Goal: Task Accomplishment & Management: Manage account settings

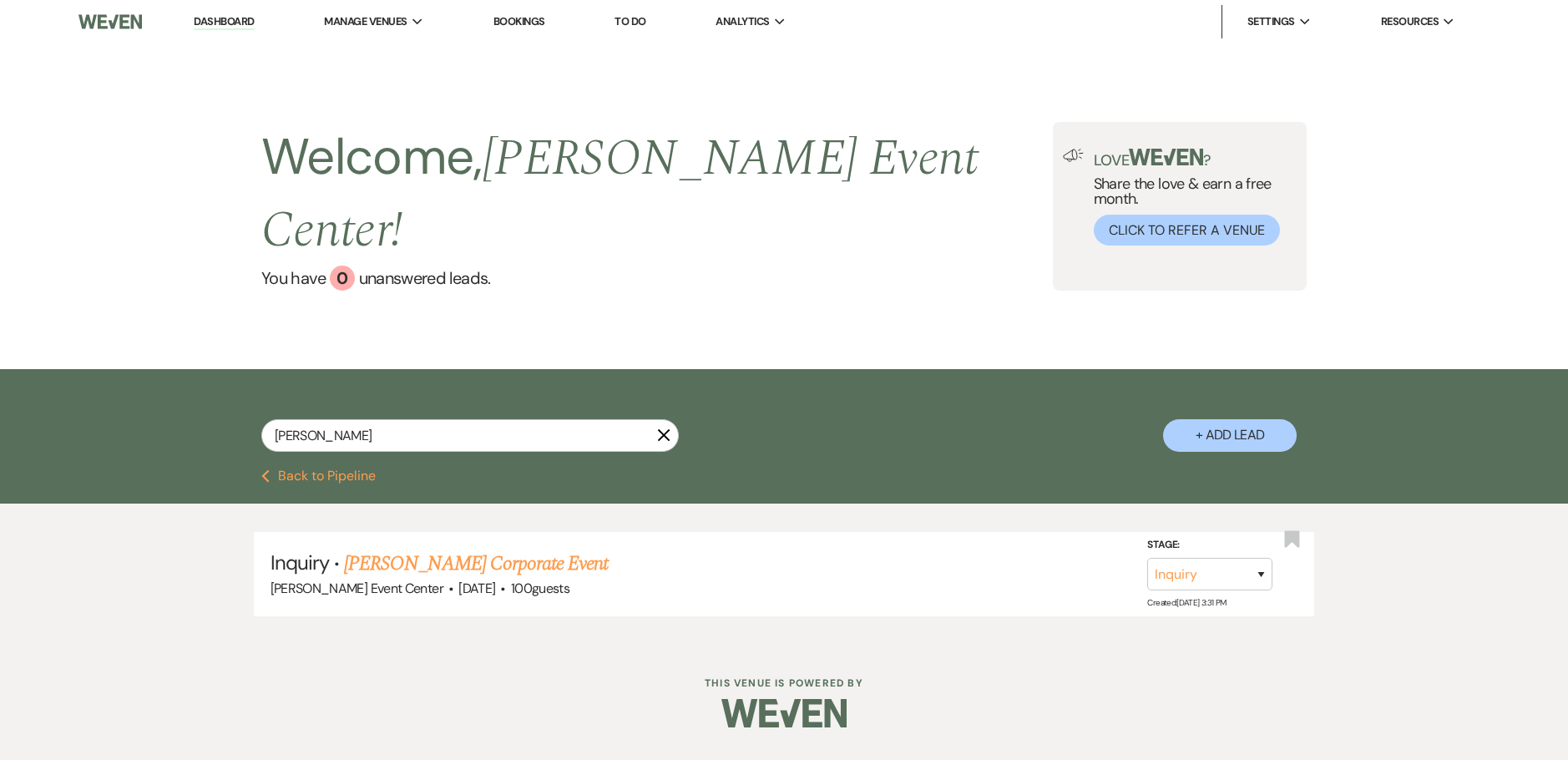
click at [667, 428] on icon "X" at bounding box center [663, 434] width 13 height 13
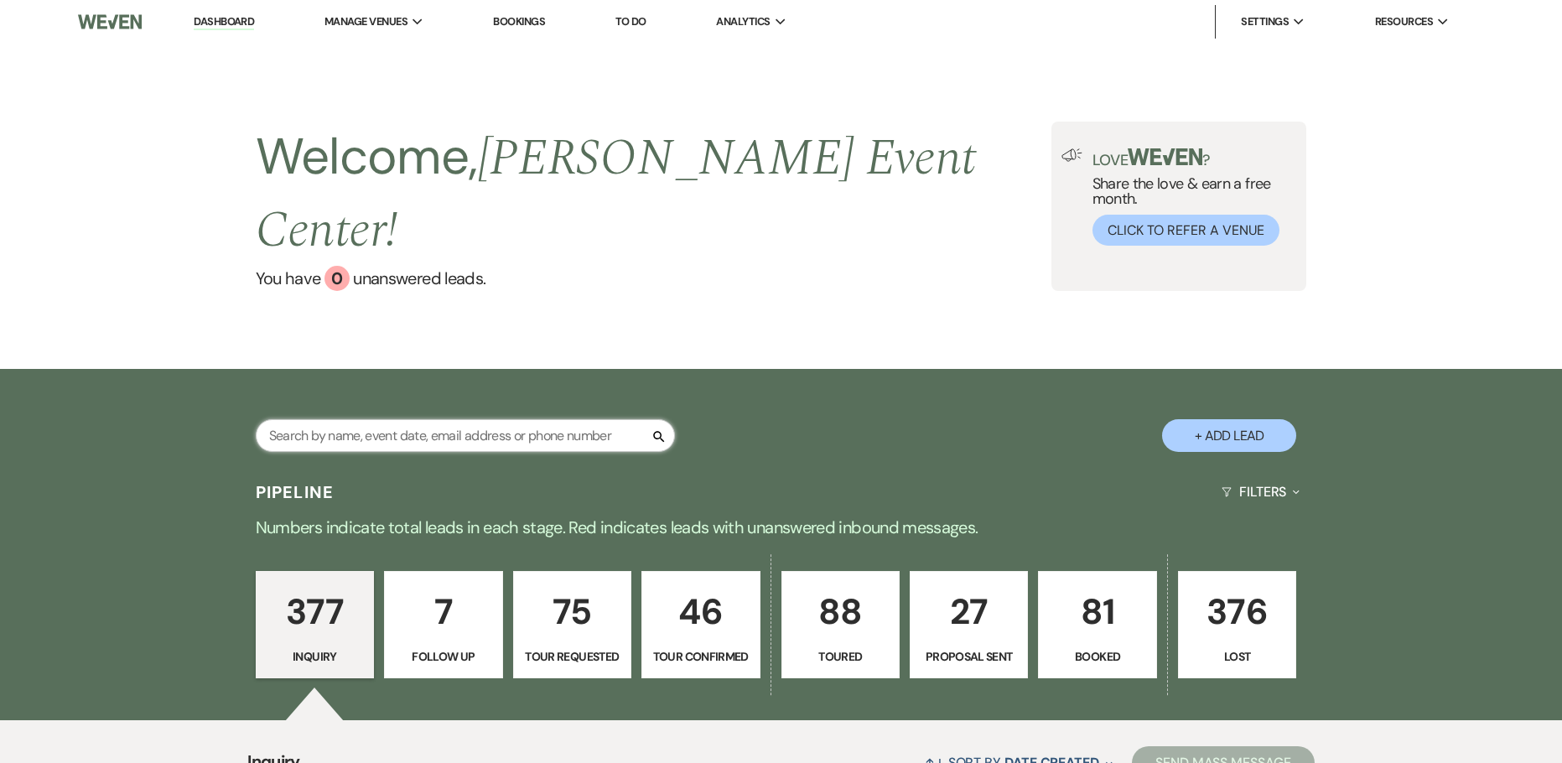
click at [480, 419] on input "text" at bounding box center [465, 435] width 419 height 33
click at [393, 419] on input "text" at bounding box center [465, 435] width 419 height 33
type input "j"
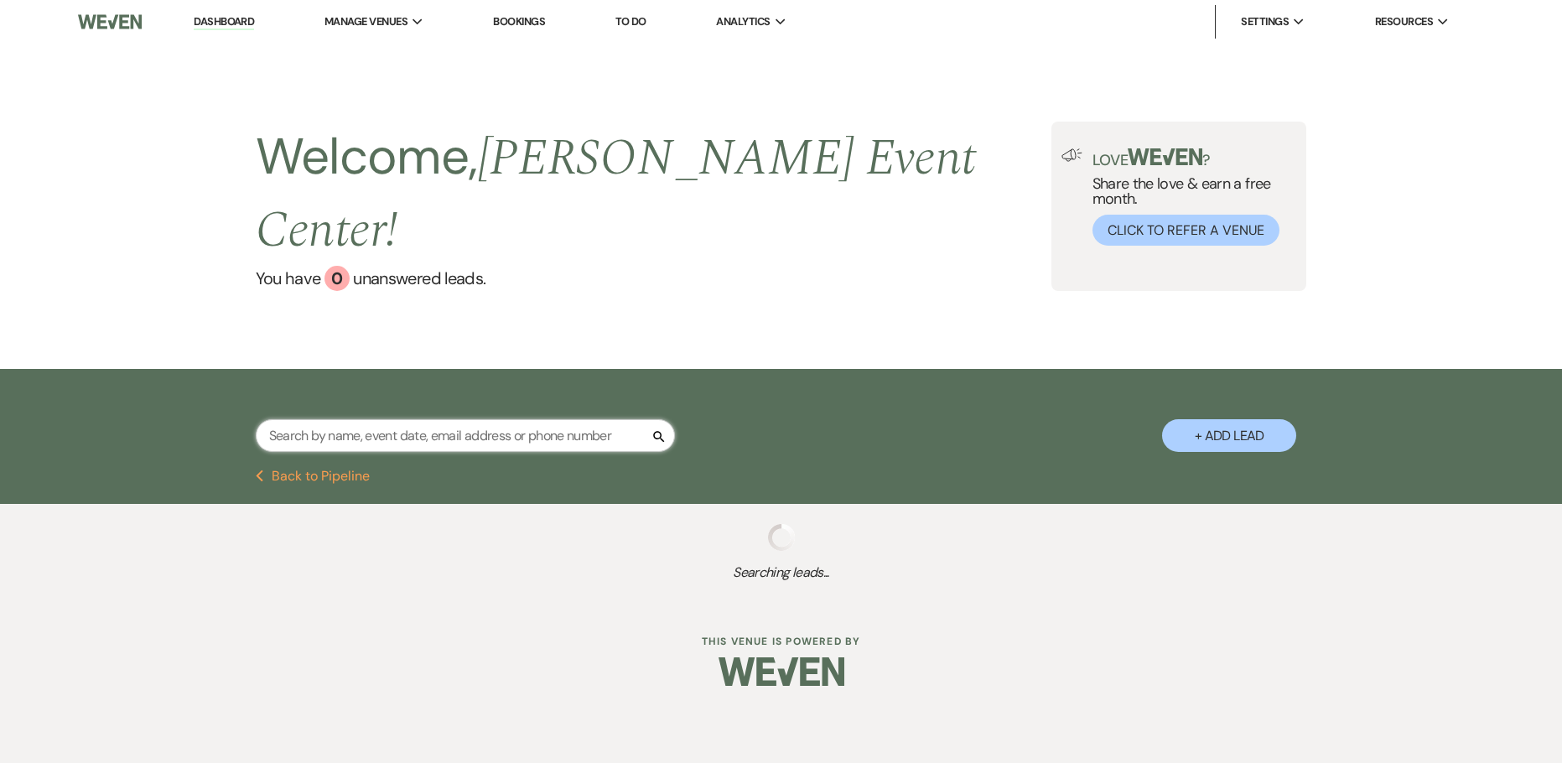
select select "4"
select select "2"
select select "8"
select select "4"
select select "2"
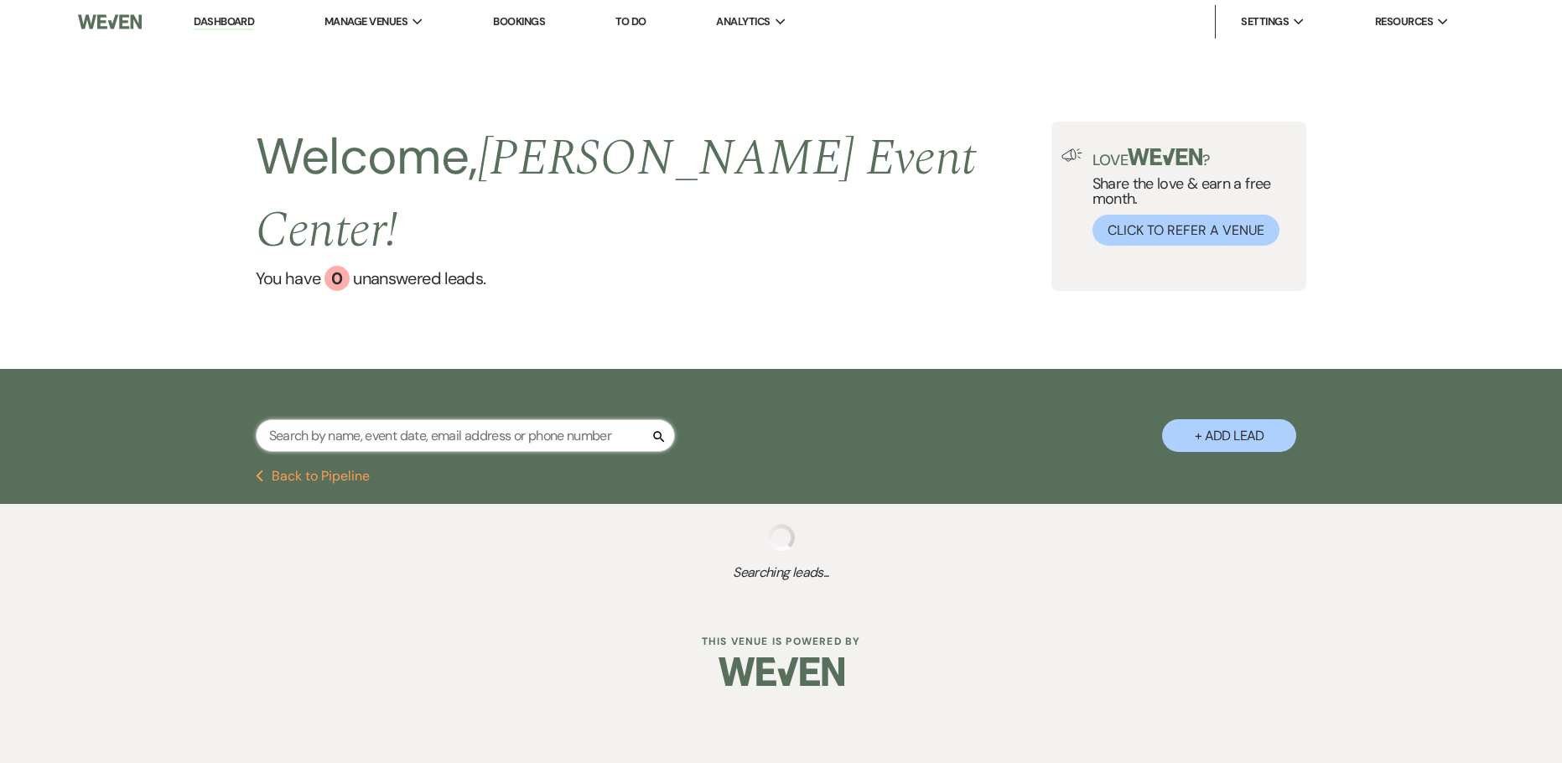
select select "6"
select select "2"
select select "5"
select select "6"
select select "4"
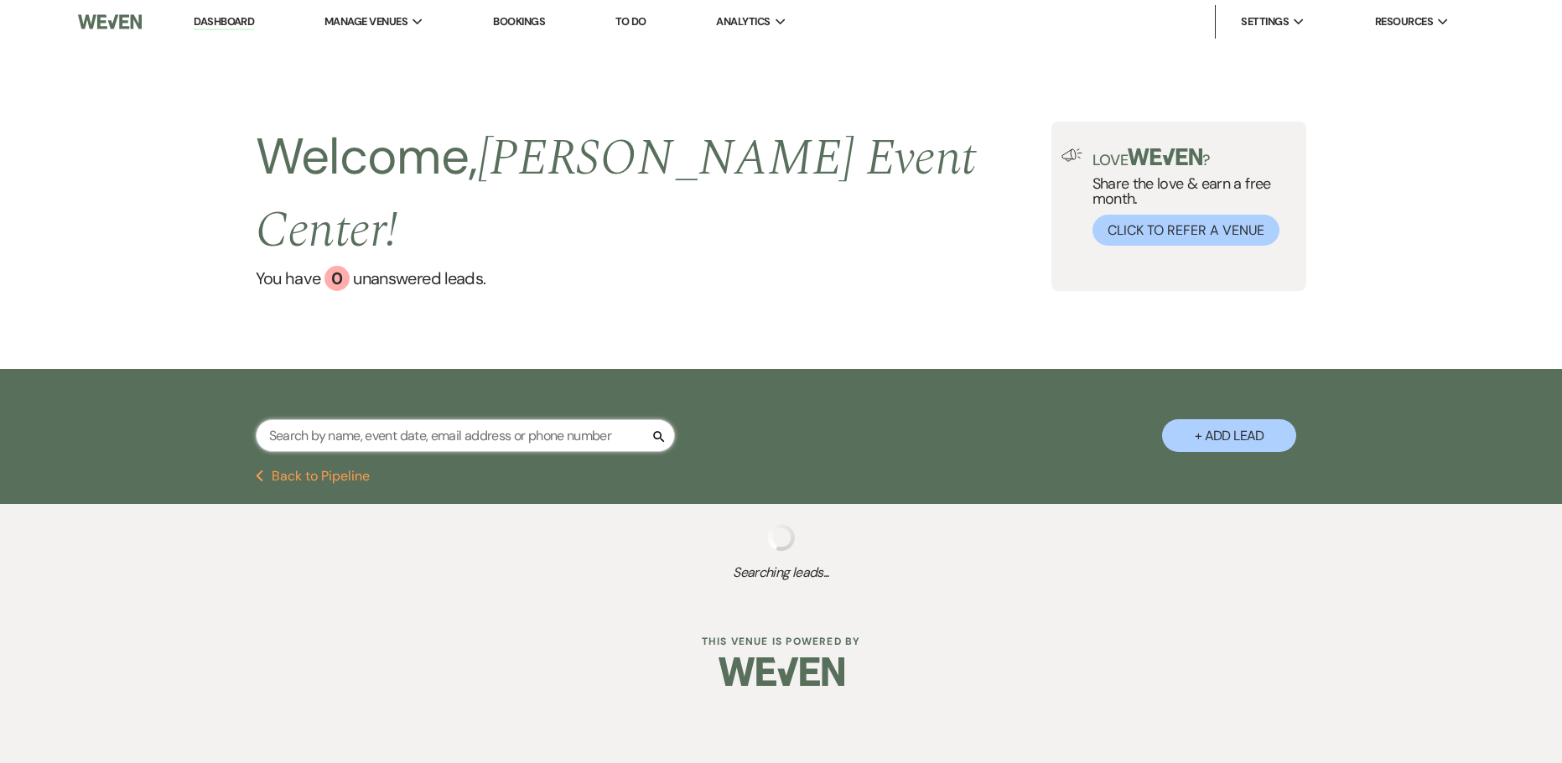
select select "8"
select select "5"
select select "2"
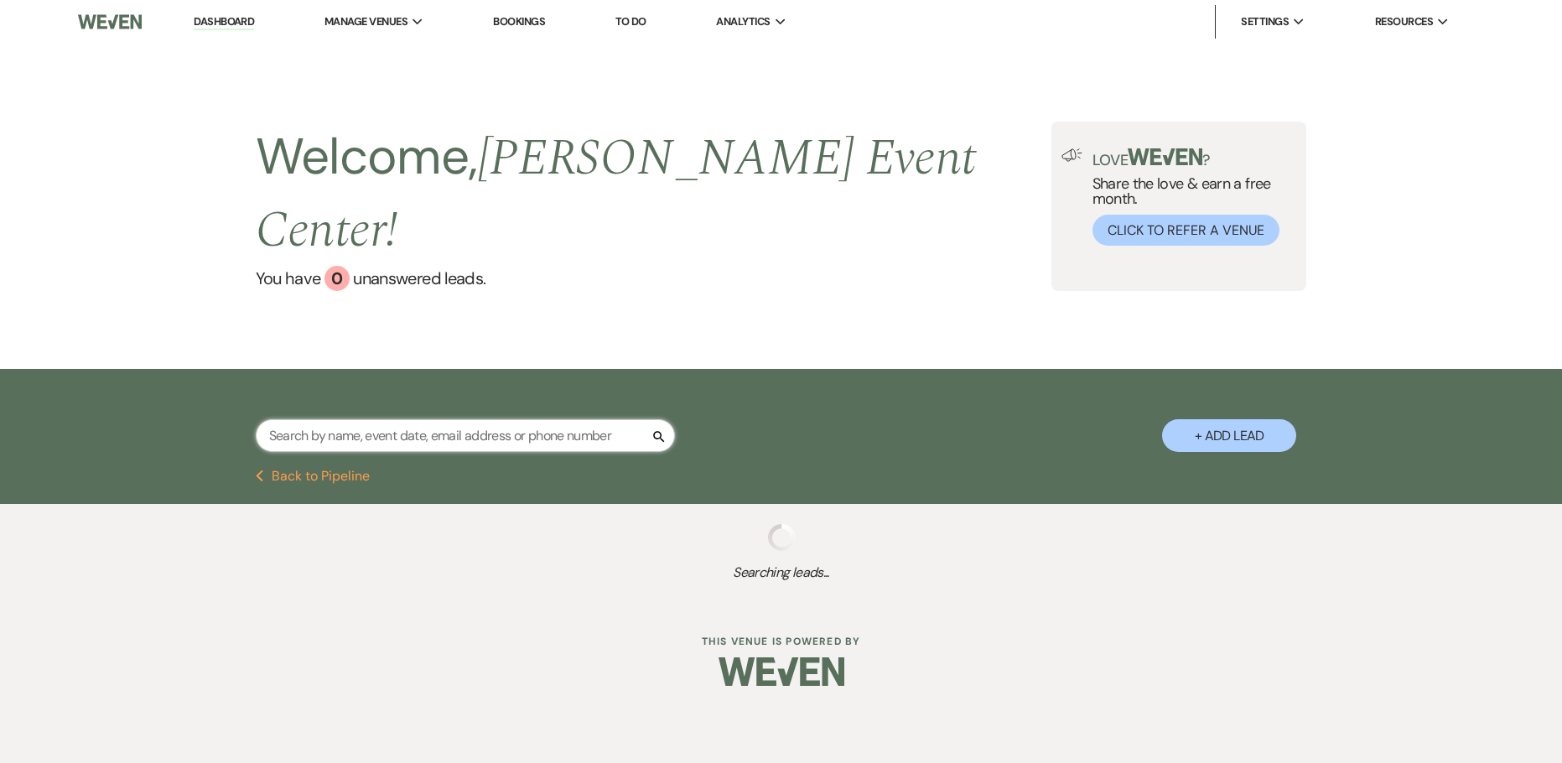
select select "4"
select select "8"
select select "5"
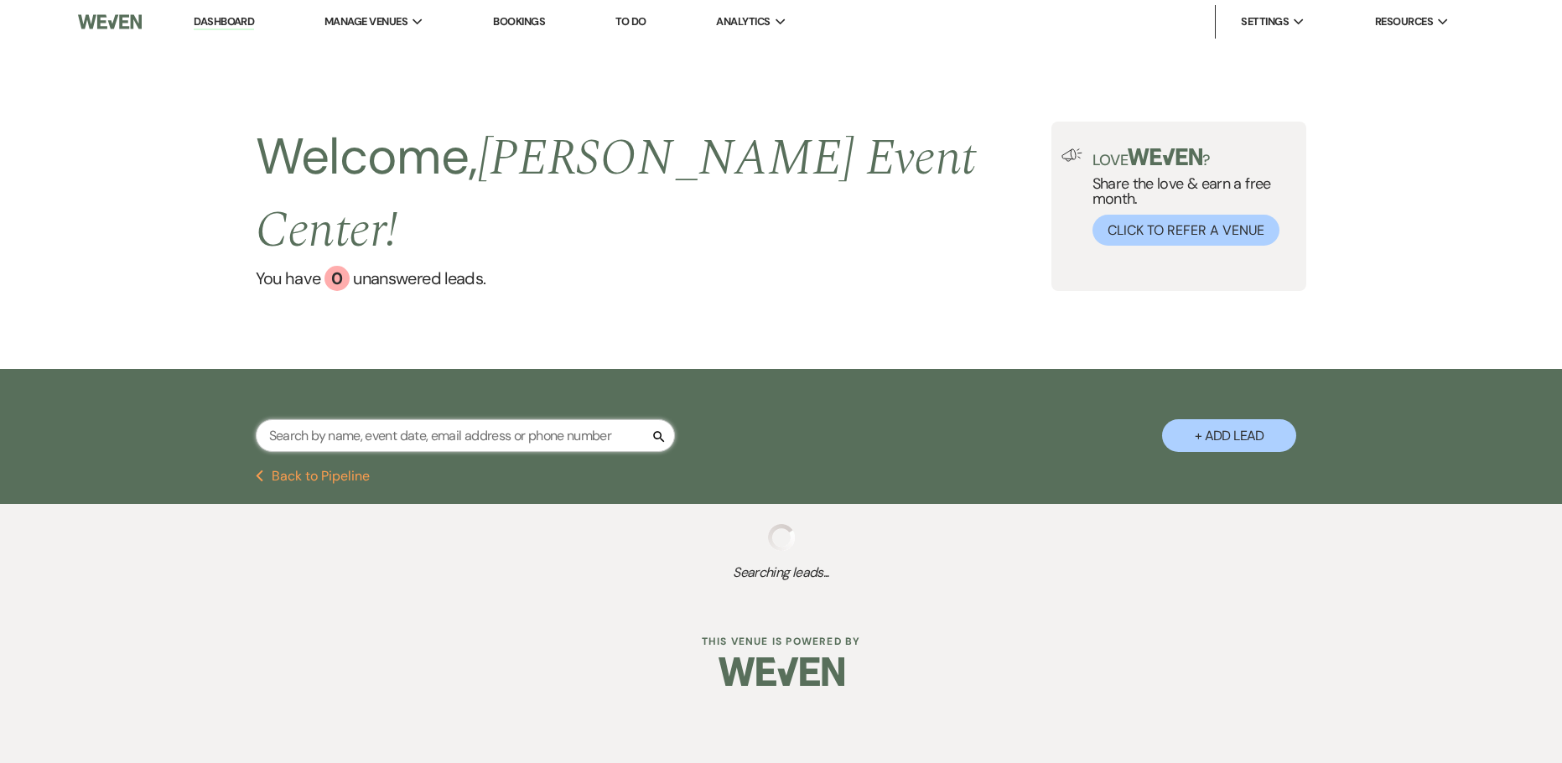
select select "8"
select select "4"
select select "8"
select select "4"
select select "8"
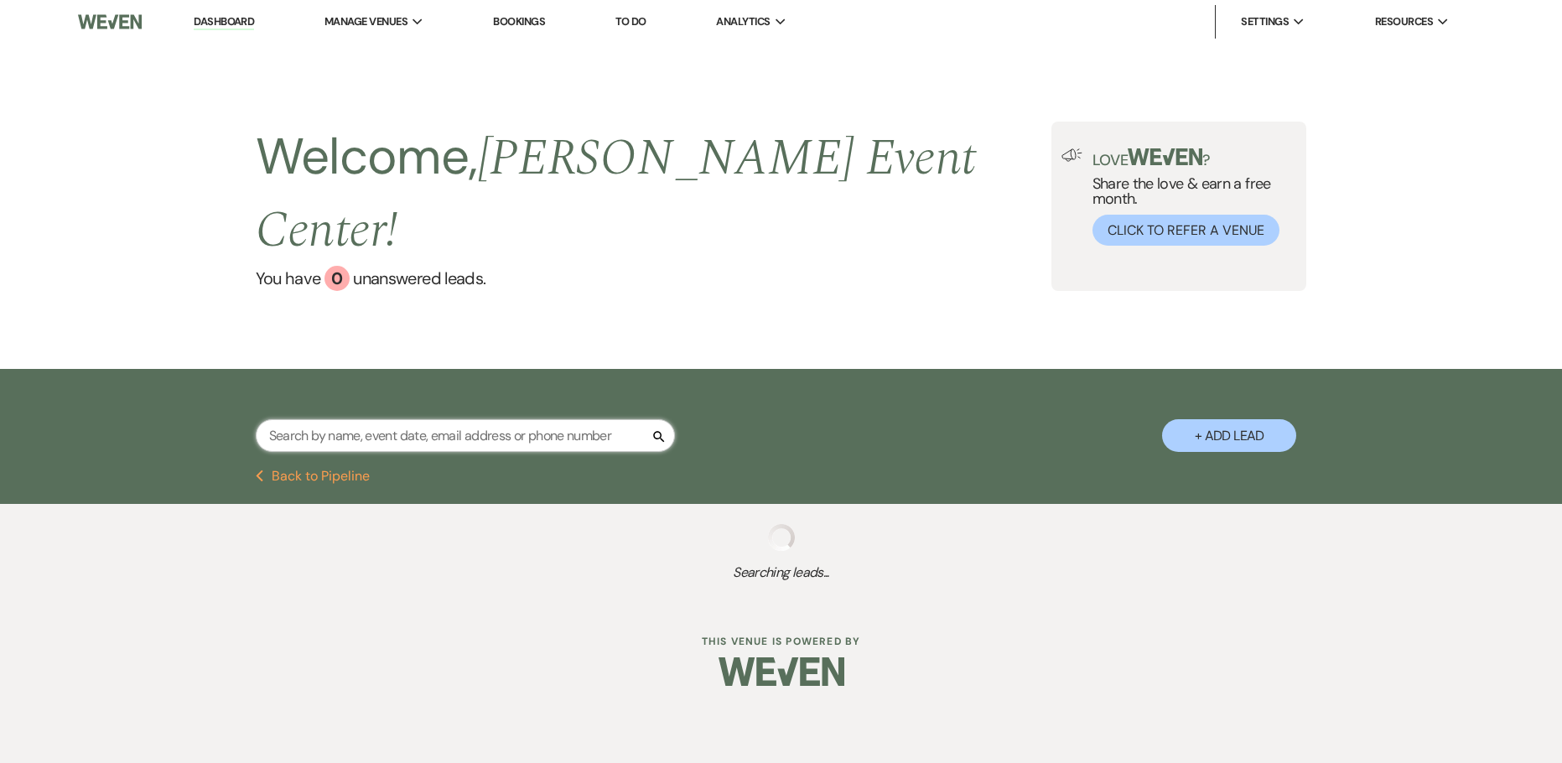
select select "1"
select select "8"
select select "4"
select select "8"
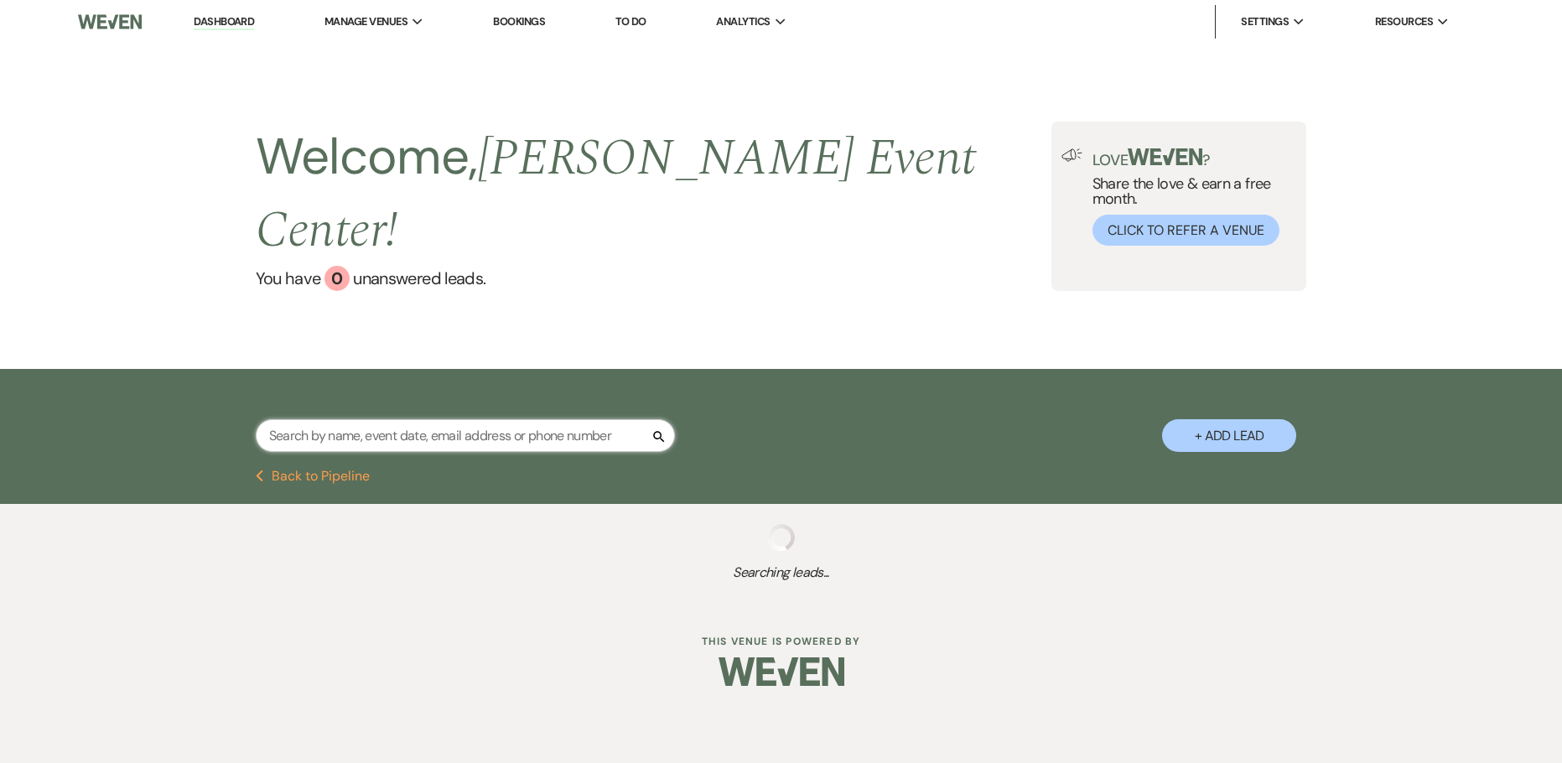
select select "8"
select select "5"
select select "8"
select select "7"
select select "8"
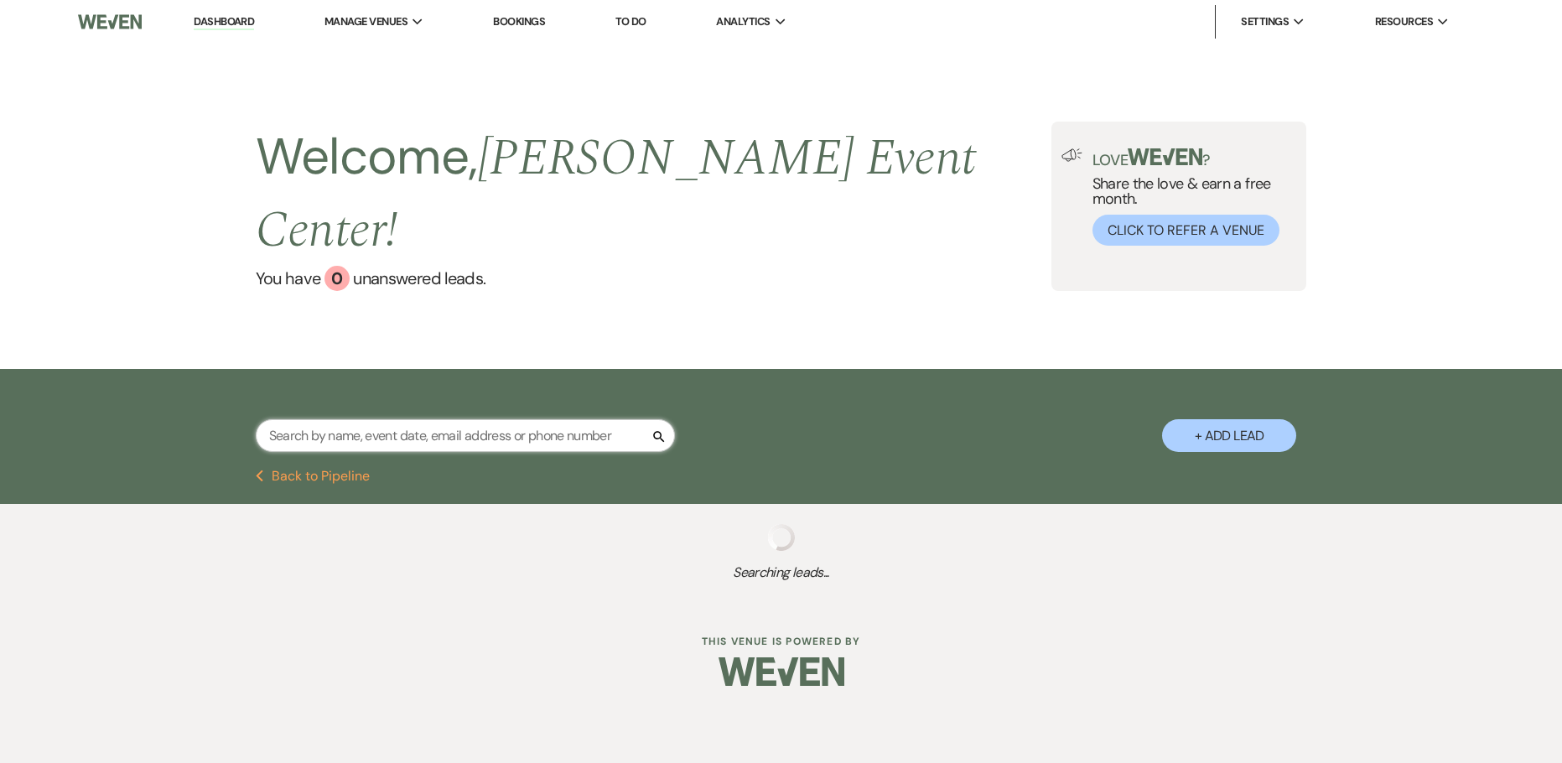
select select "6"
select select "8"
select select "1"
select select "8"
select select "4"
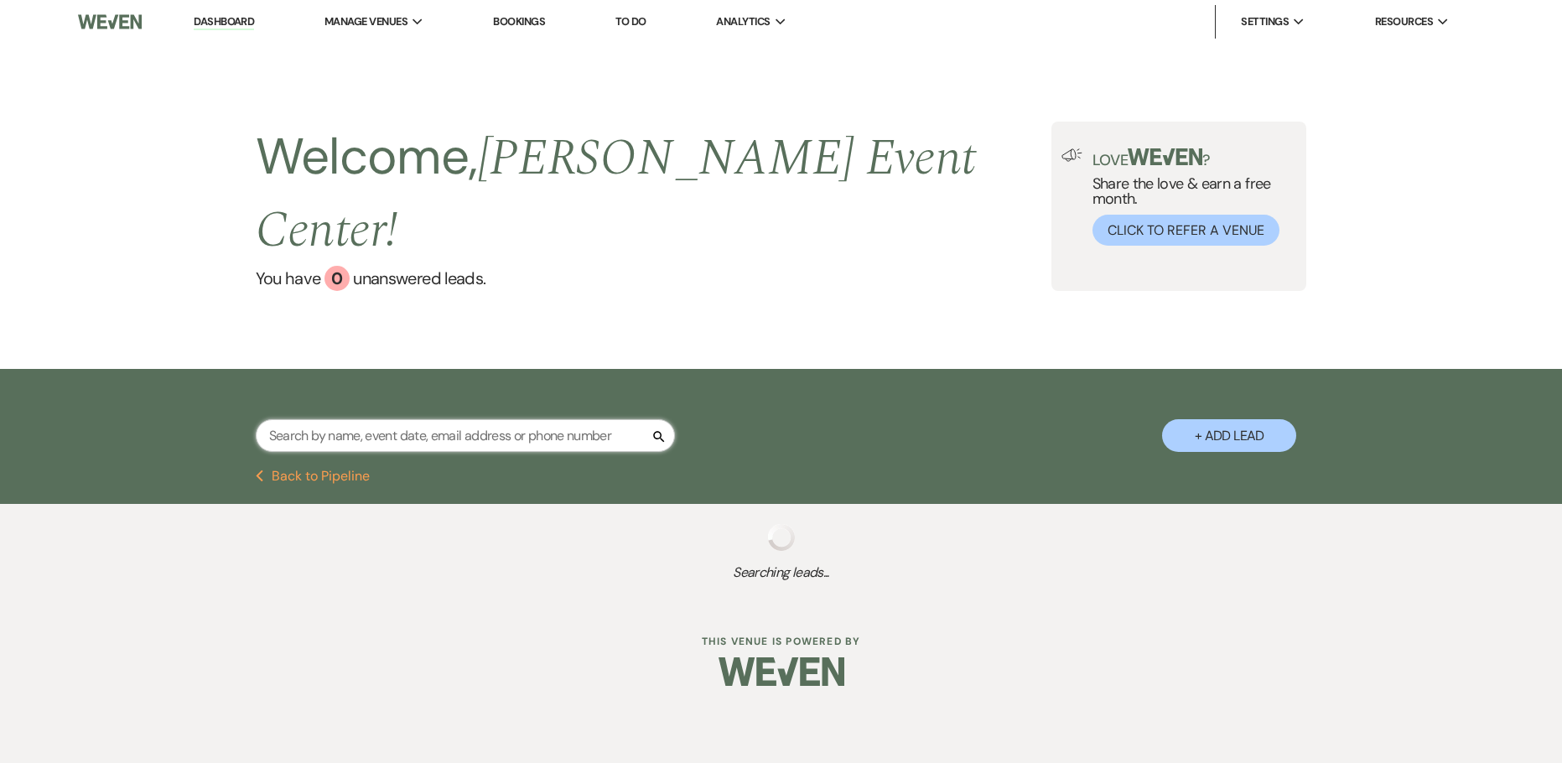
select select "8"
select select "1"
select select "5"
select select "8"
select select "1"
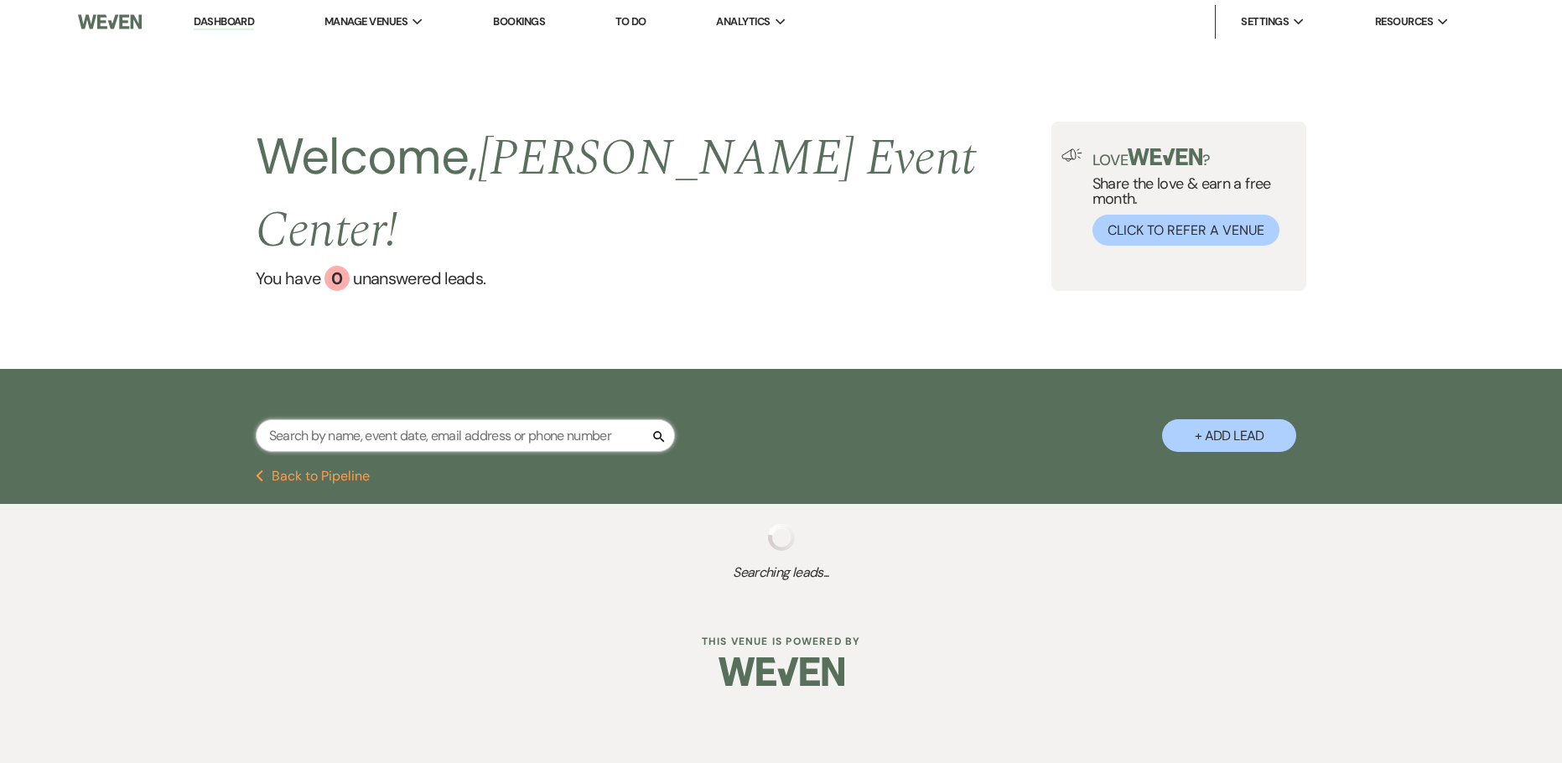
select select "8"
select select "7"
select select "6"
select select "8"
select select "6"
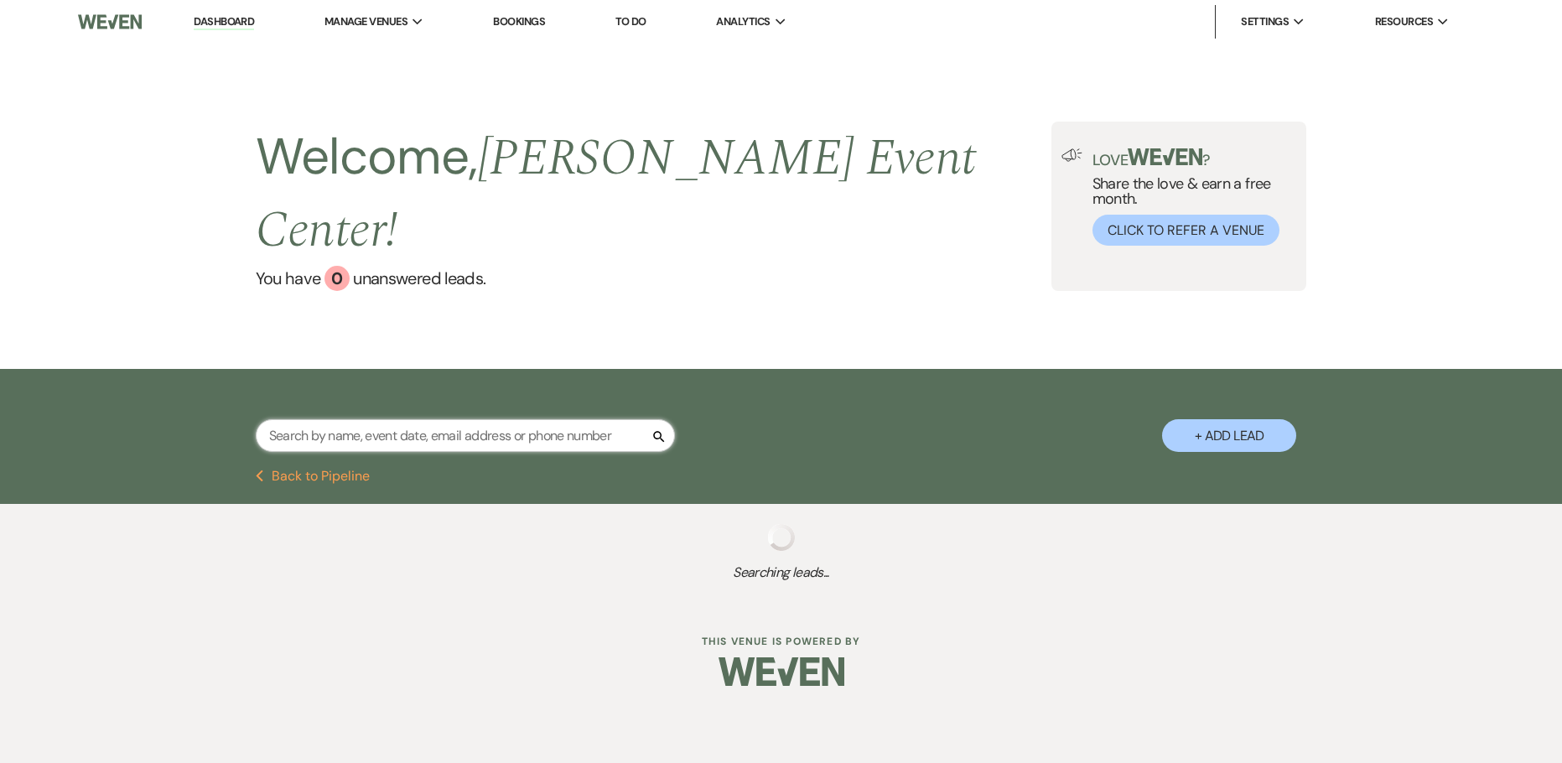
select select "8"
select select "2"
select select "8"
select select "6"
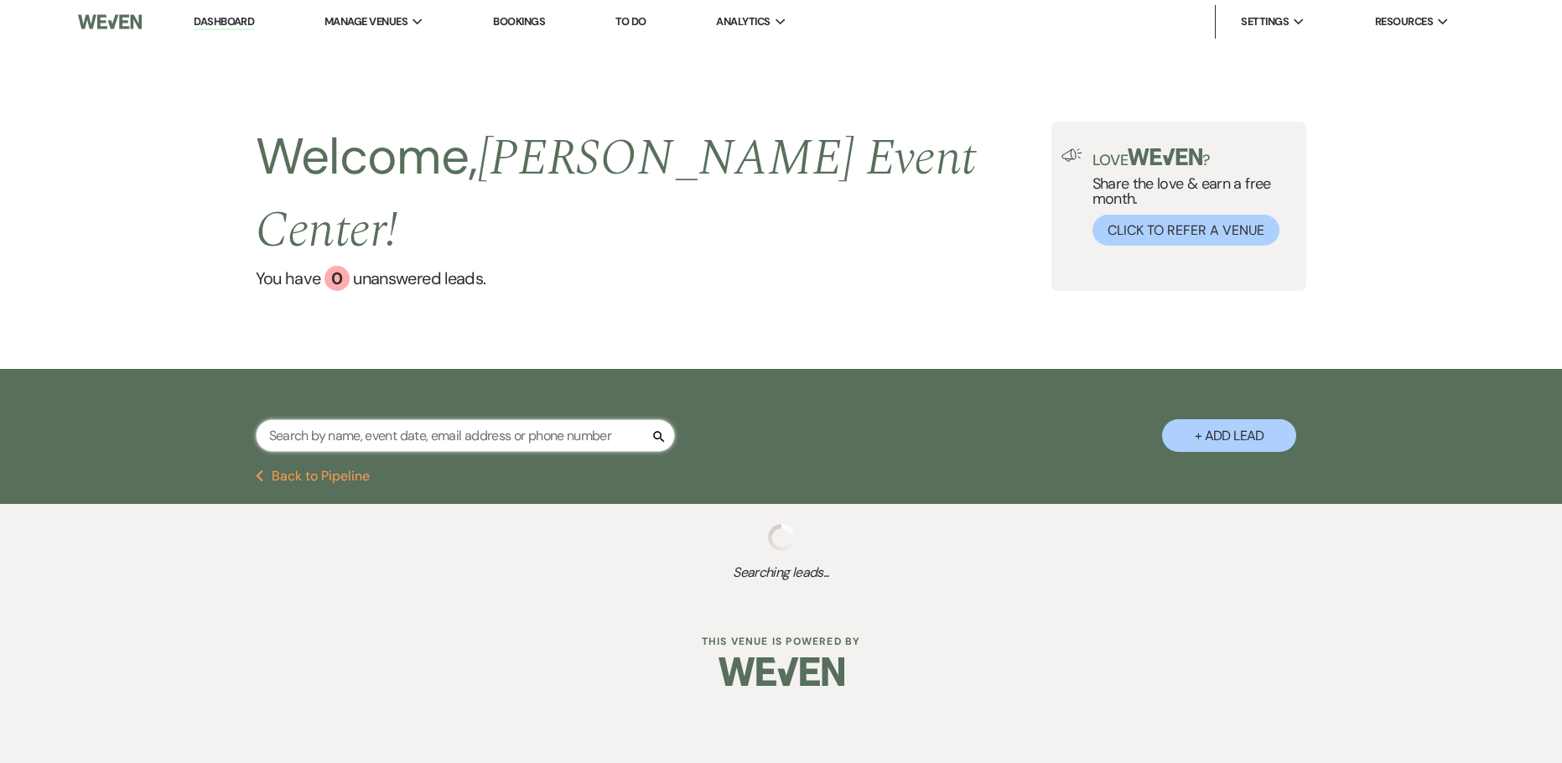
select select "8"
select select "4"
select select "8"
select select "4"
select select "8"
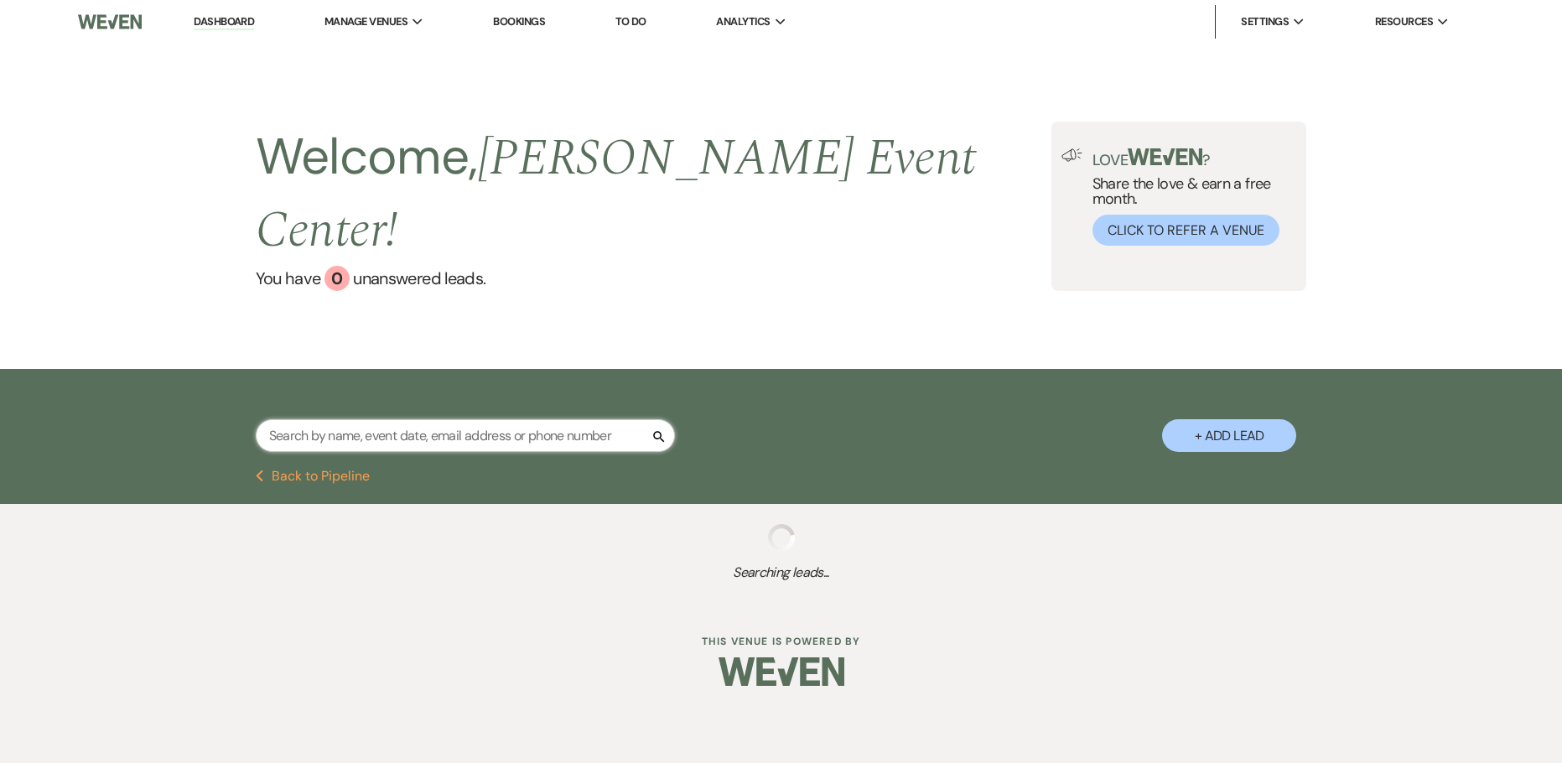
select select "6"
select select "8"
select select "5"
select select "8"
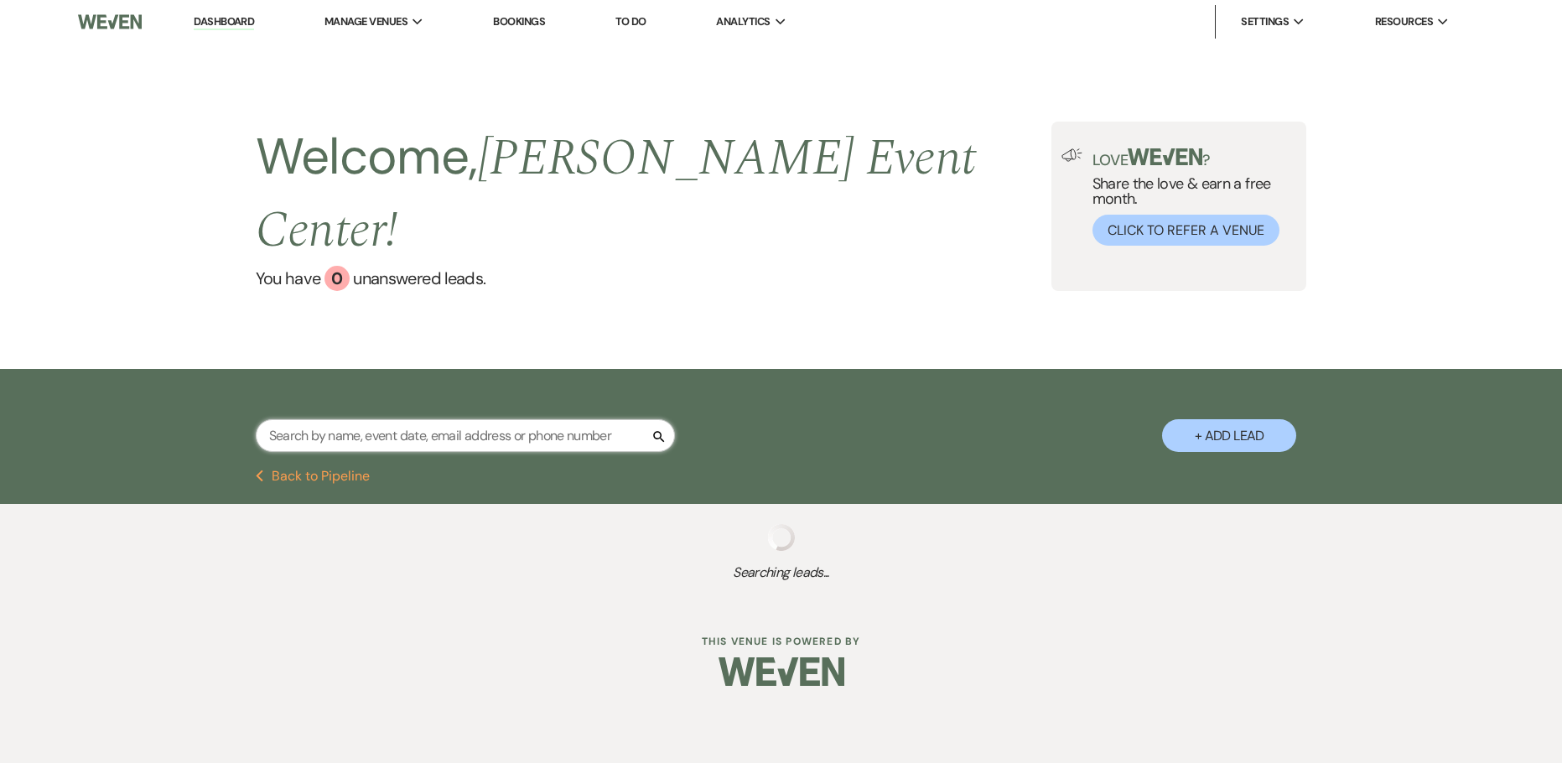
select select "6"
select select "8"
select select "4"
select select "8"
select select "6"
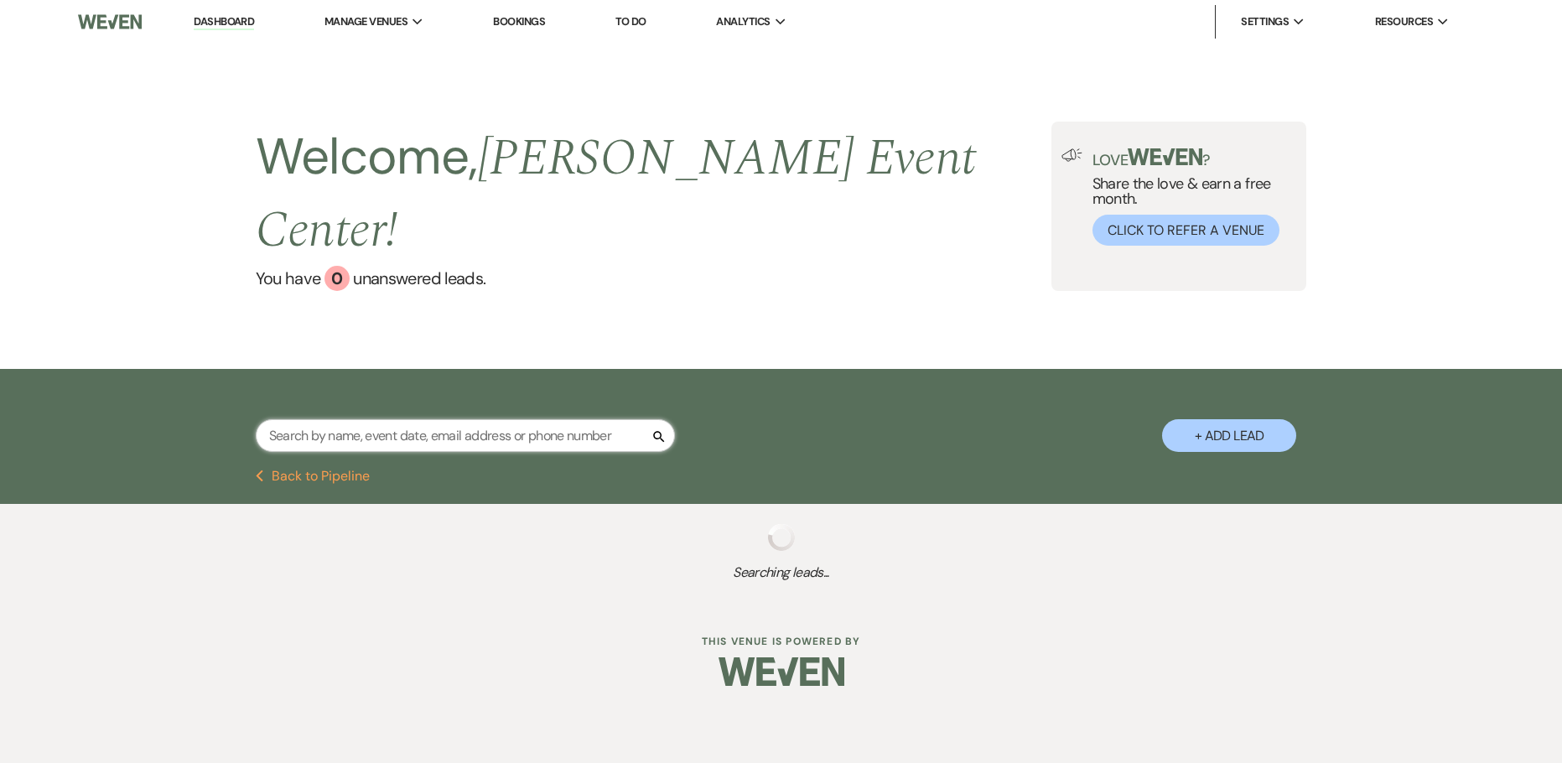
select select "8"
select select "7"
select select "8"
select select "1"
select select "8"
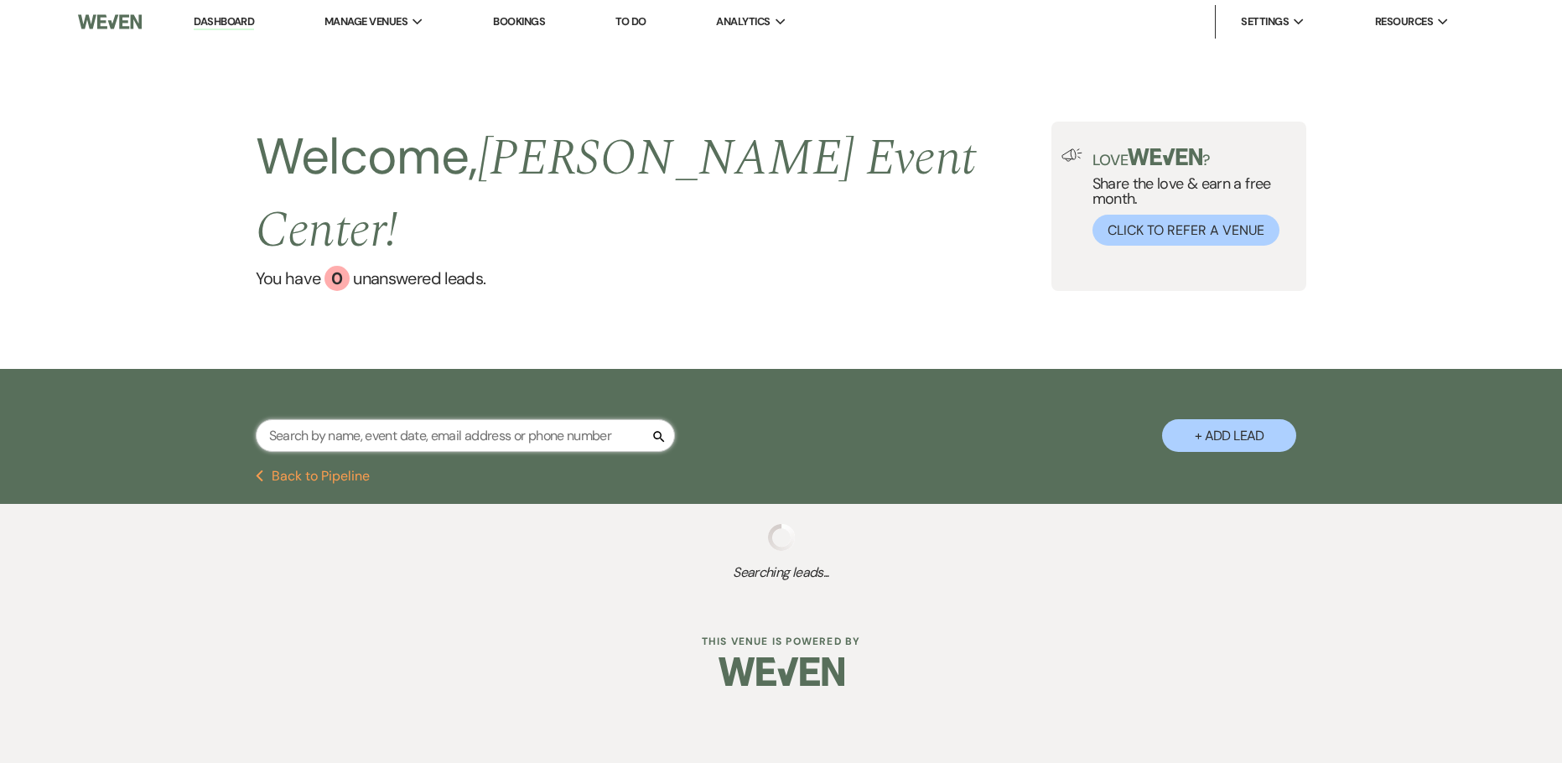
select select "6"
select select "8"
select select "6"
select select "8"
select select "6"
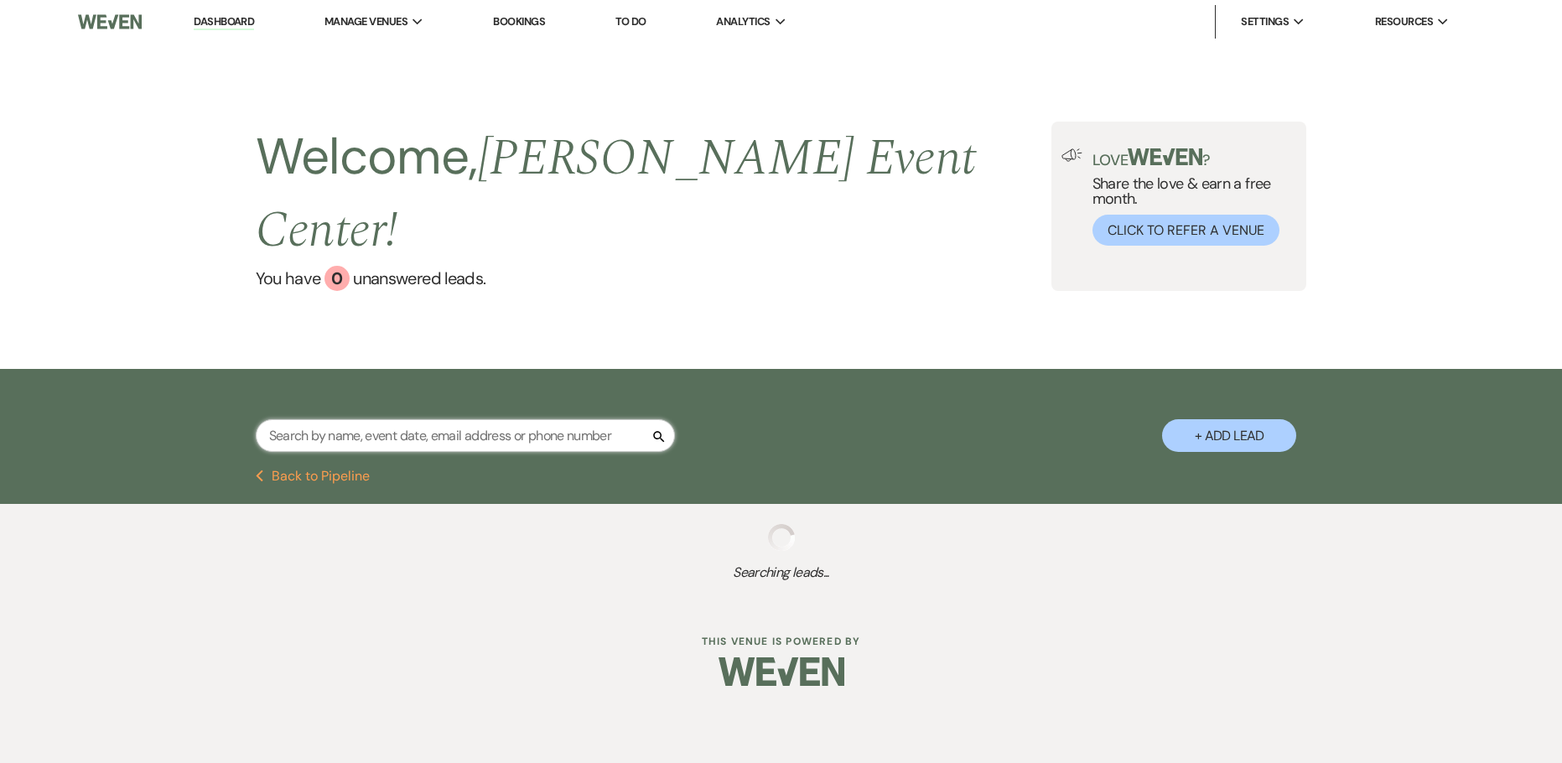
select select "8"
select select "6"
select select "2"
select select "8"
select select "6"
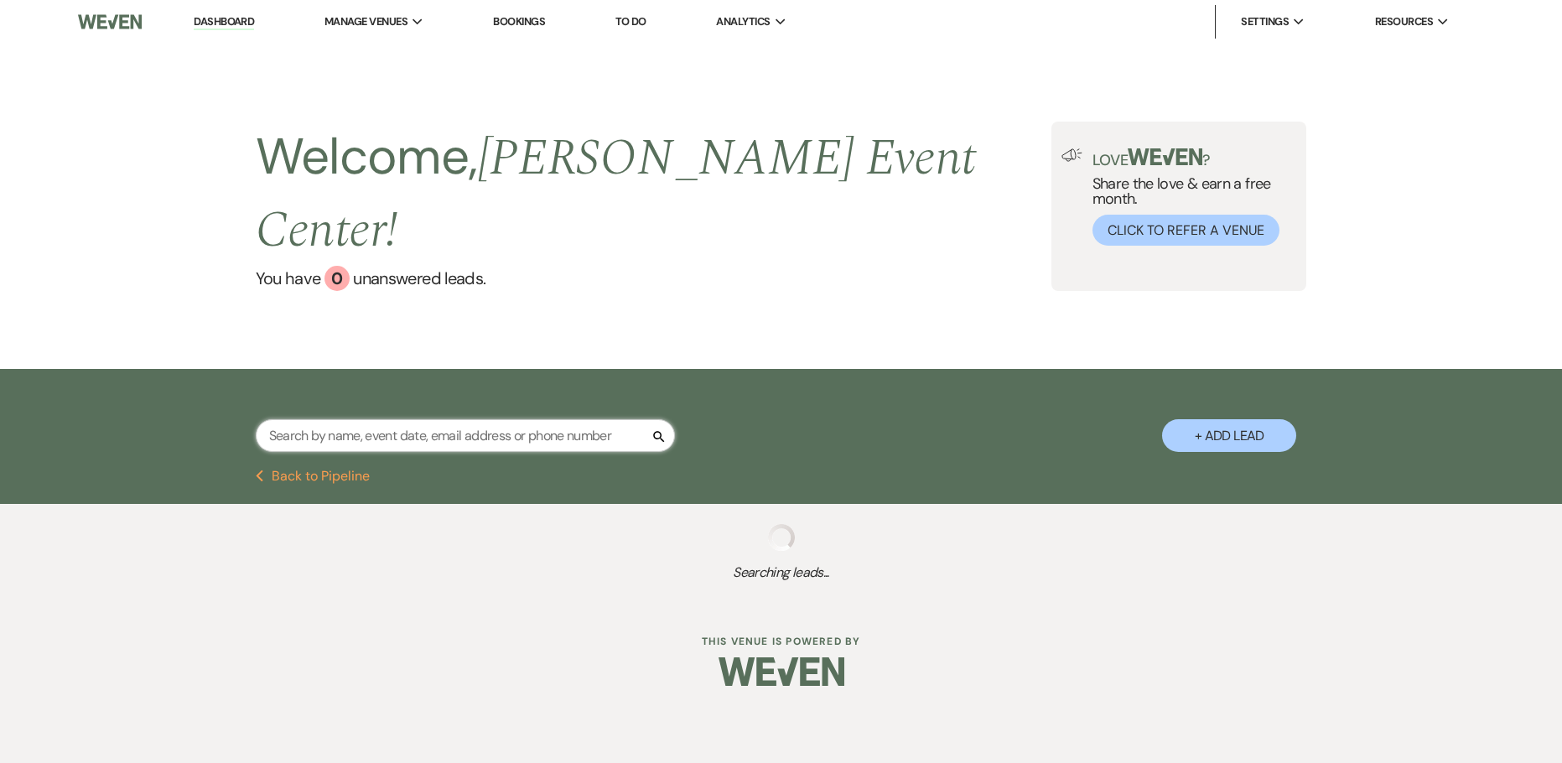
select select "8"
select select "1"
select select "8"
select select "6"
select select "8"
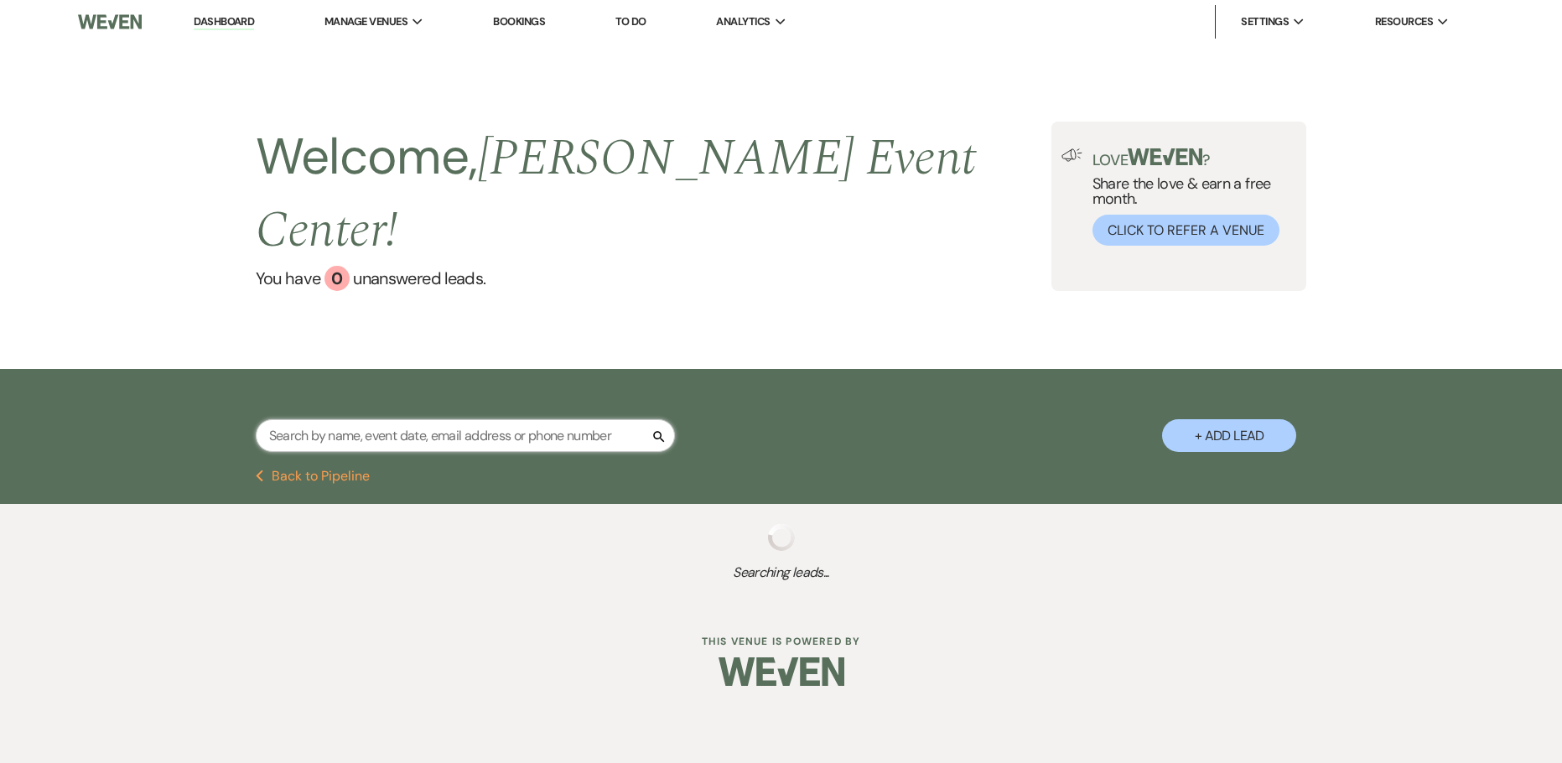
select select "6"
select select "5"
select select "8"
select select "6"
select select "8"
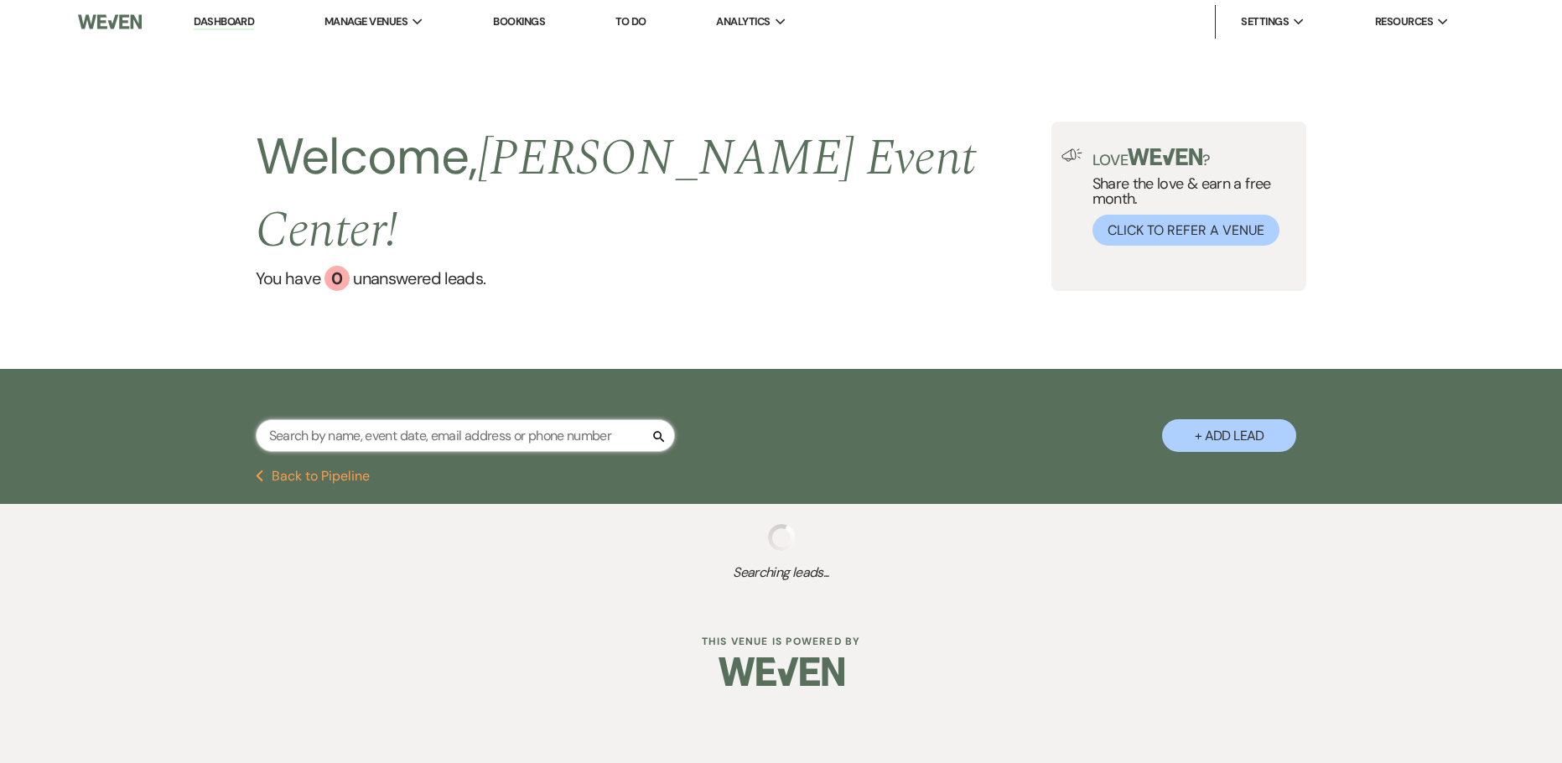
select select "1"
select select "8"
select select "6"
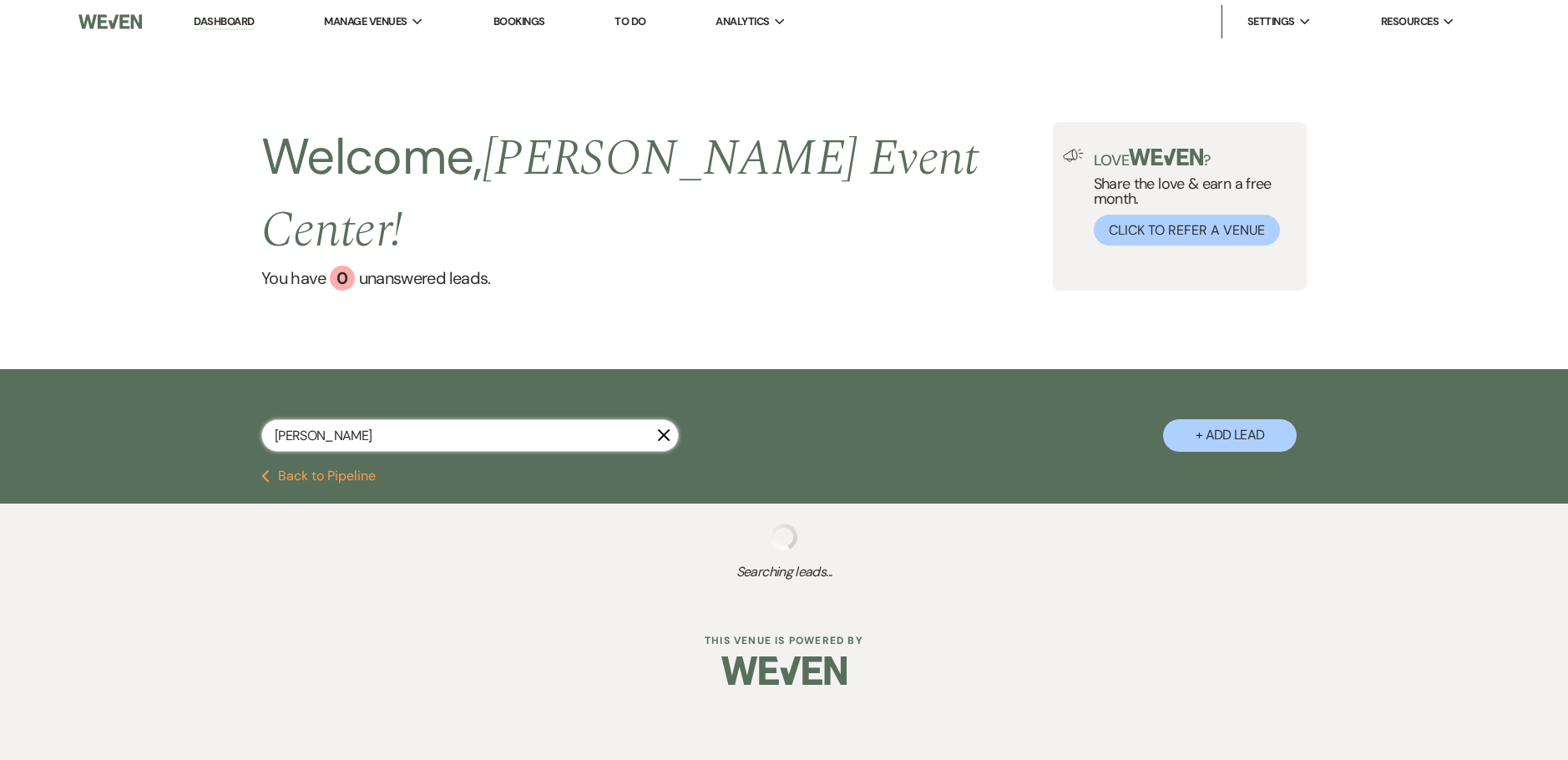
type input "[PERSON_NAME]"
select select "8"
select select "10"
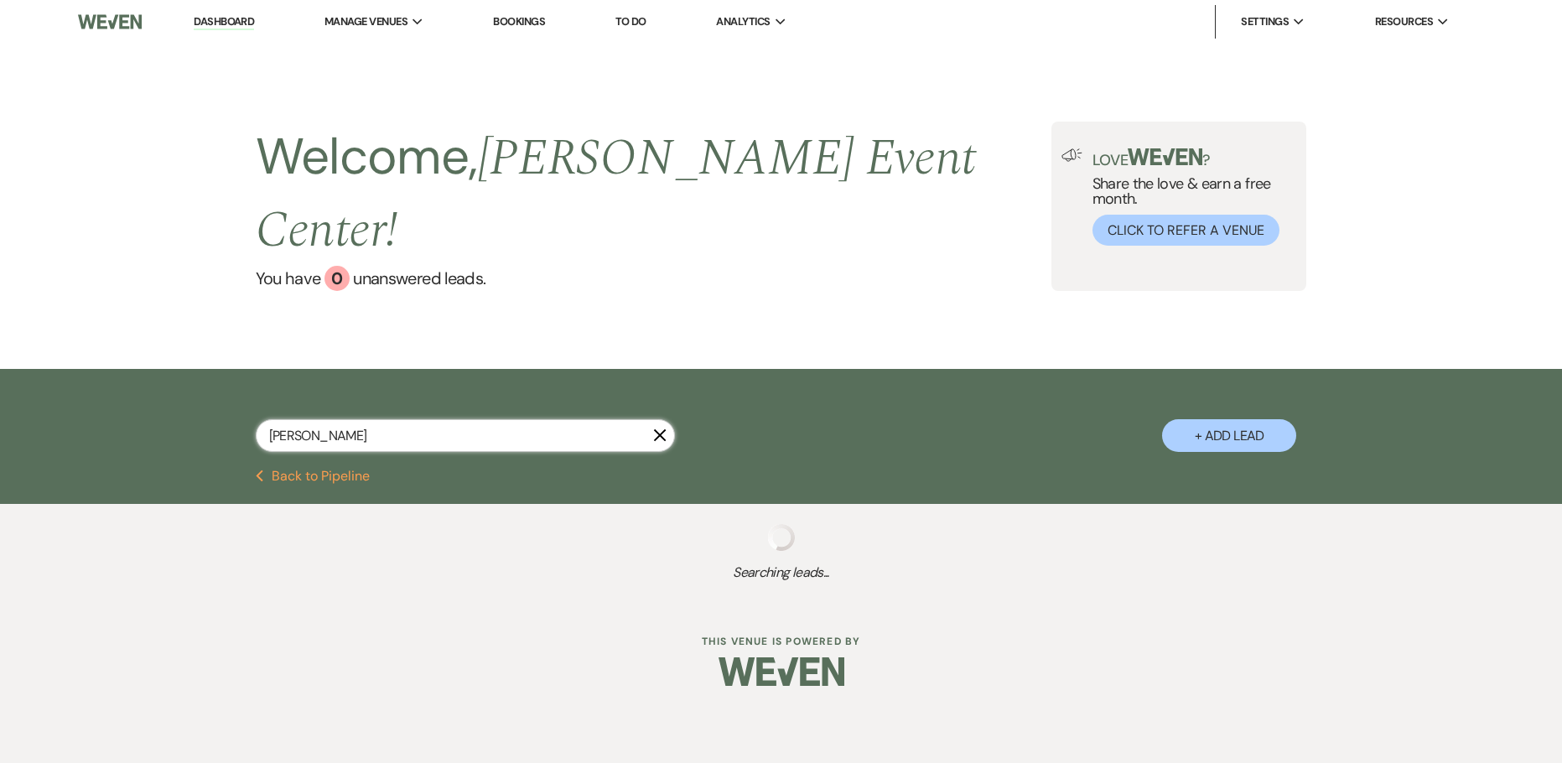
select select "8"
select select "10"
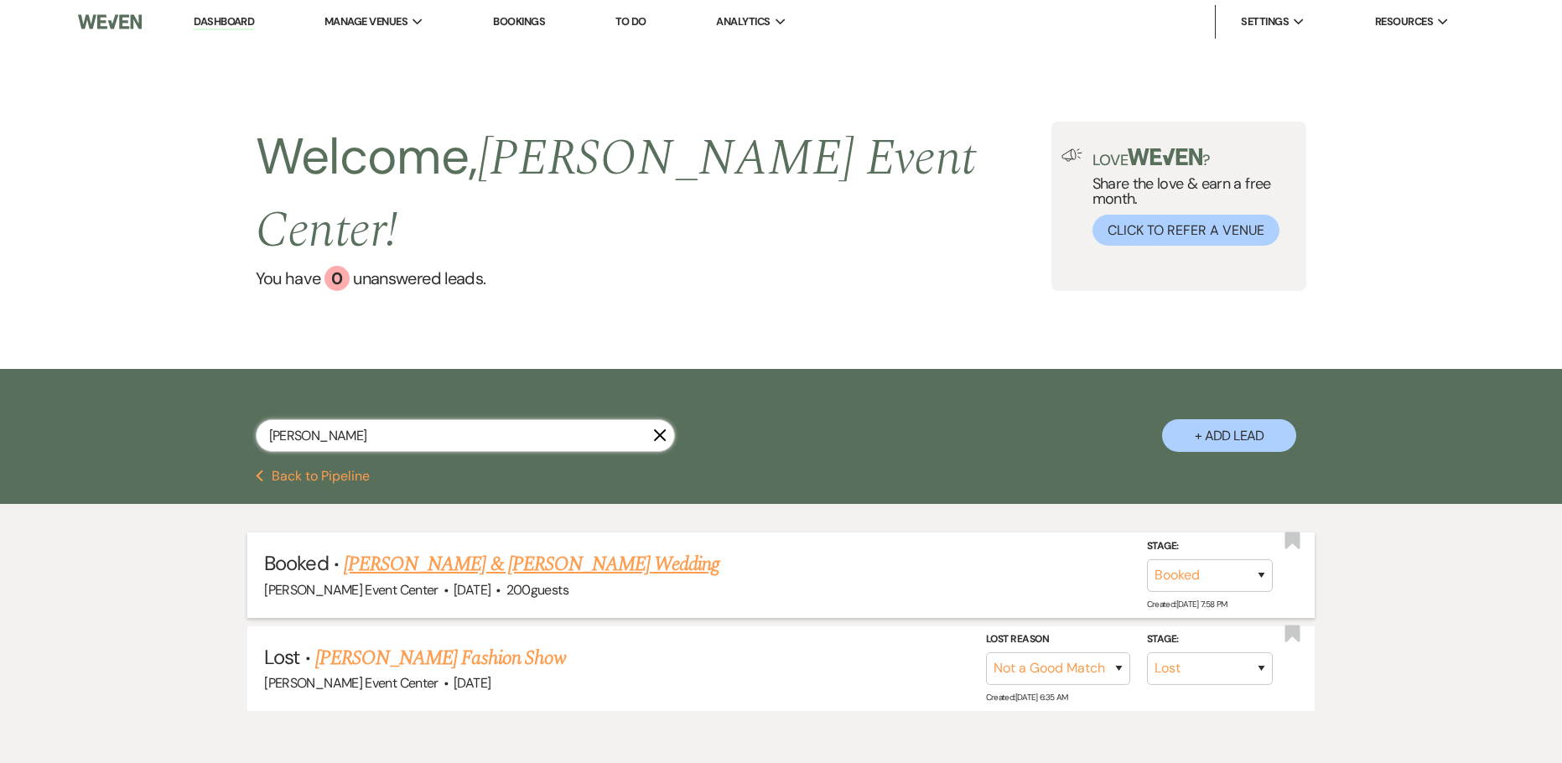
type input "[PERSON_NAME]"
click at [529, 549] on link "[PERSON_NAME] & [PERSON_NAME] Wedding" at bounding box center [532, 564] width 376 height 30
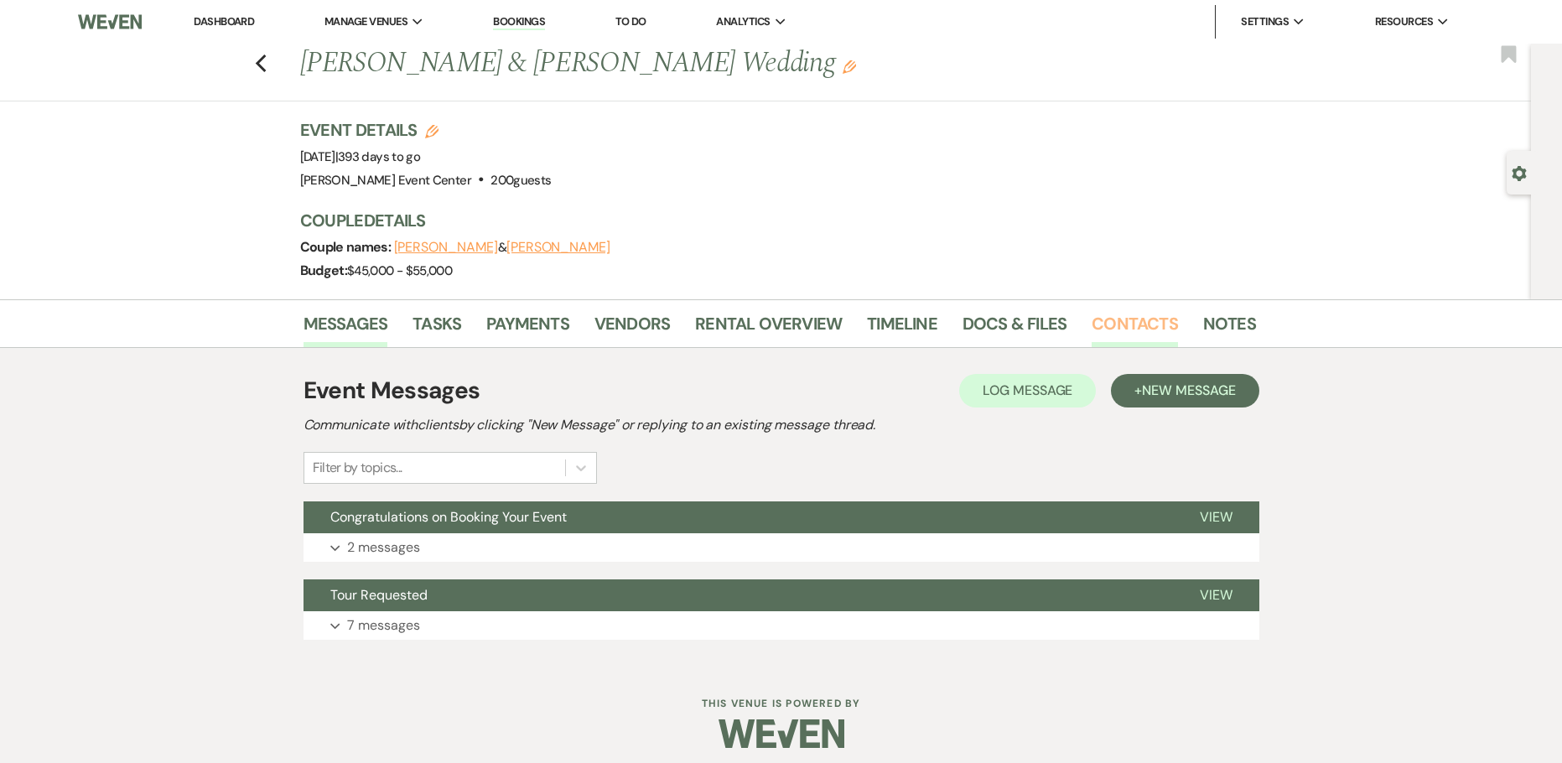
click at [1109, 322] on link "Contacts" at bounding box center [1134, 328] width 86 height 37
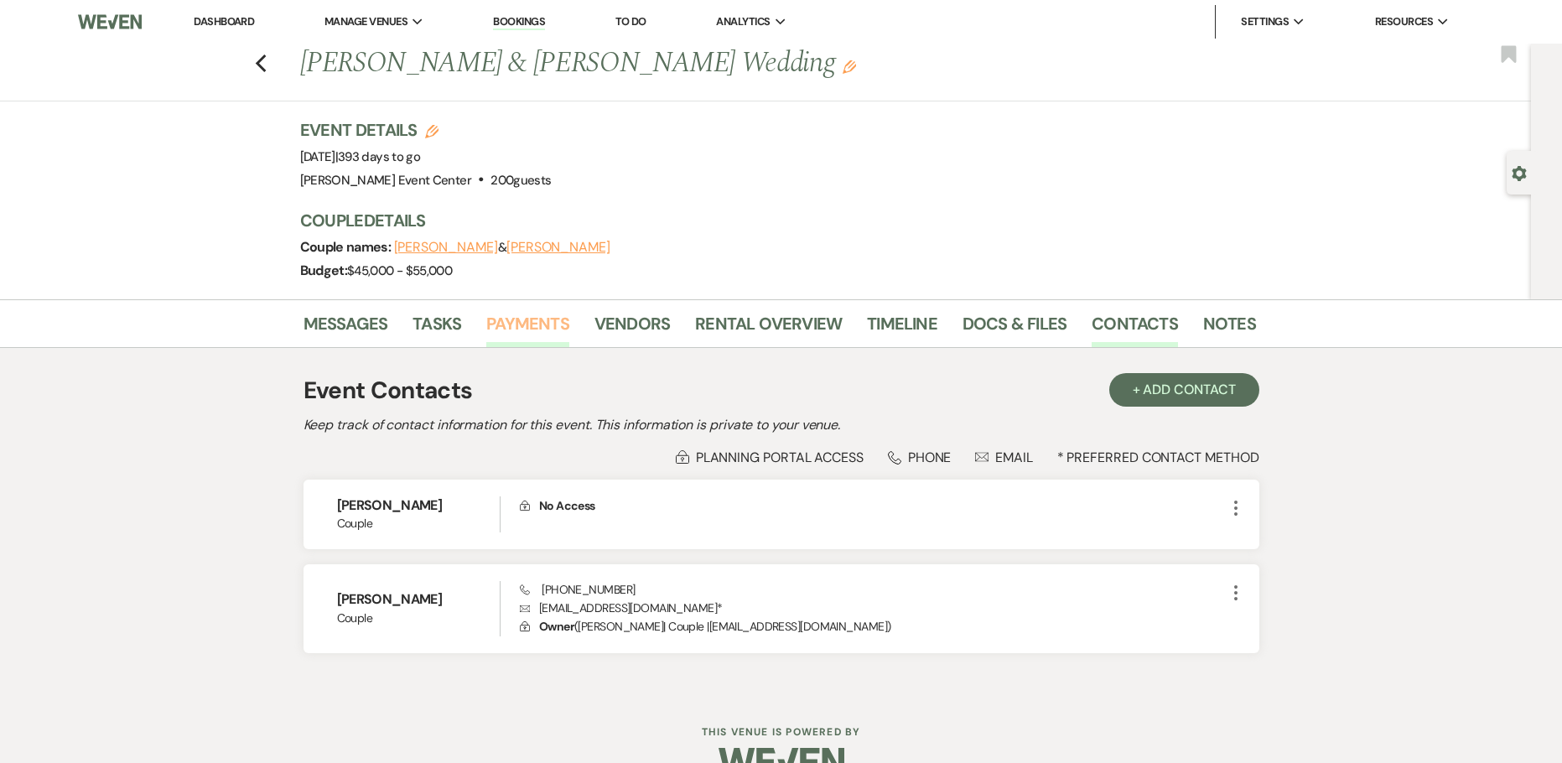
click at [525, 331] on link "Payments" at bounding box center [527, 328] width 83 height 37
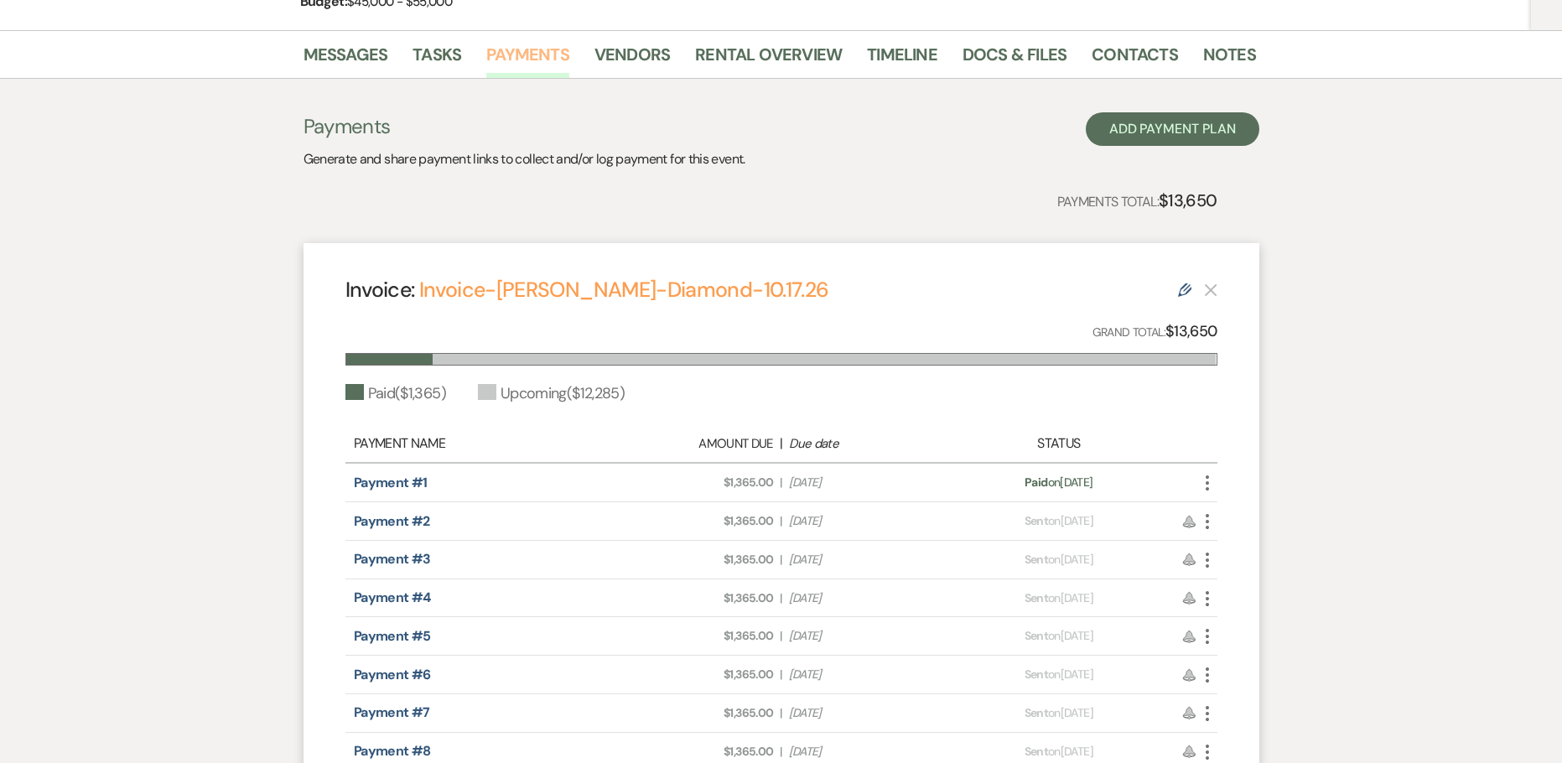
scroll to position [220, 0]
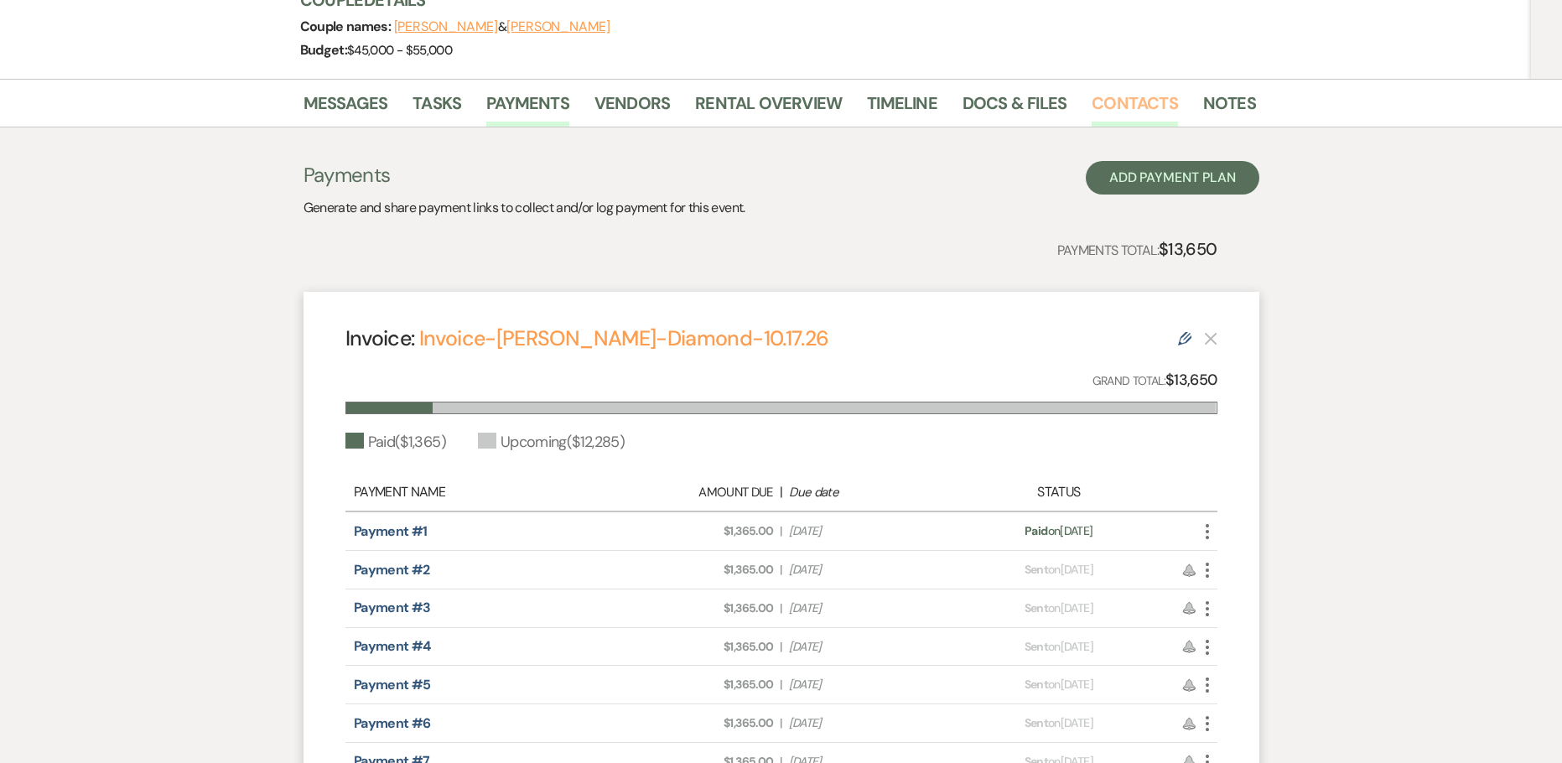
click at [1107, 101] on link "Contacts" at bounding box center [1134, 108] width 86 height 37
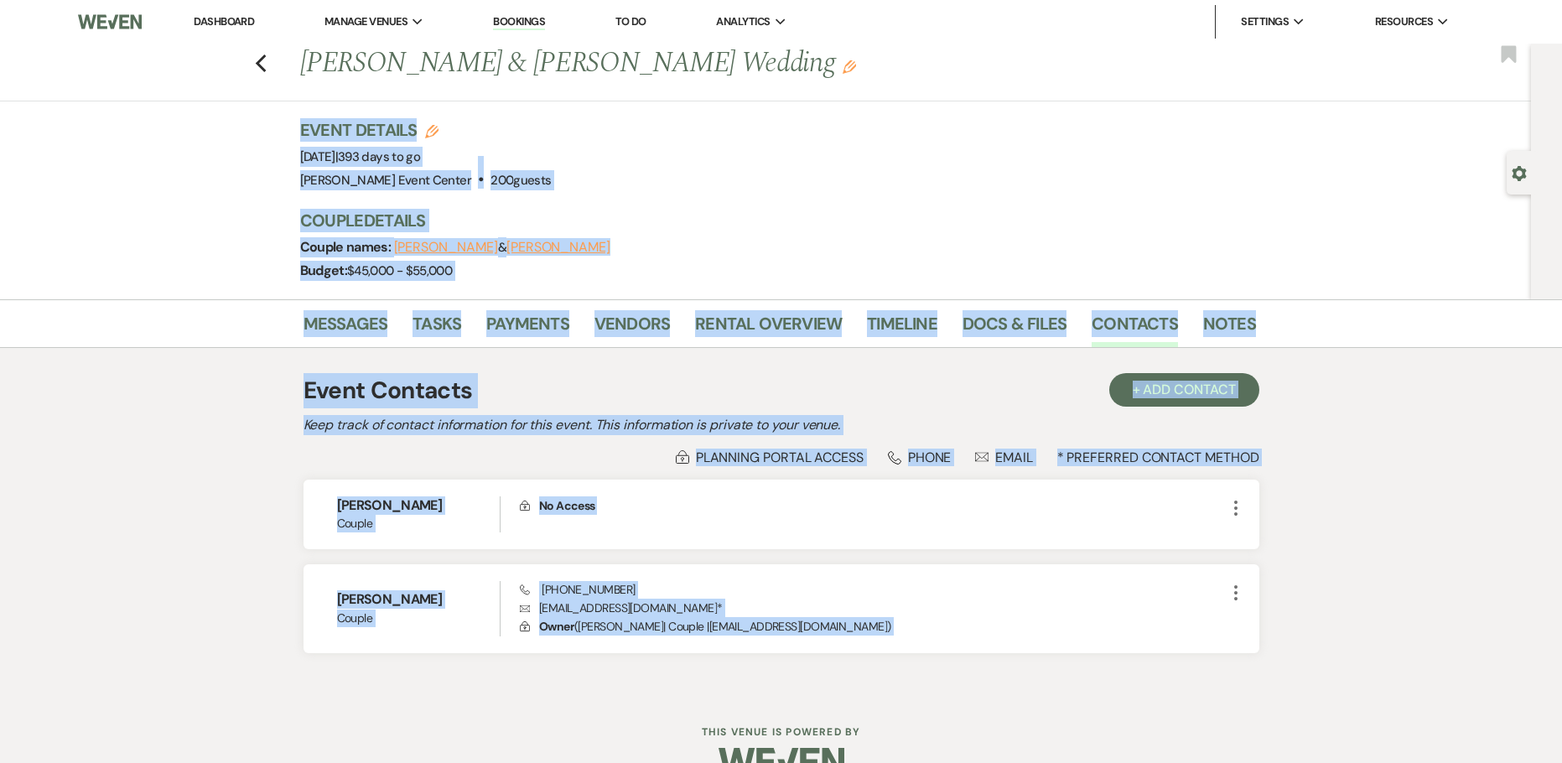
drag, startPoint x: 308, startPoint y: 122, endPoint x: 1300, endPoint y: 676, distance: 1136.4
click at [1303, 676] on div "Previous [PERSON_NAME] & [PERSON_NAME] Wedding Edit Bookmark Gear Settings Even…" at bounding box center [781, 369] width 1562 height 650
click at [730, 610] on p "Envelope [EMAIL_ADDRESS][DOMAIN_NAME] *" at bounding box center [872, 608] width 705 height 18
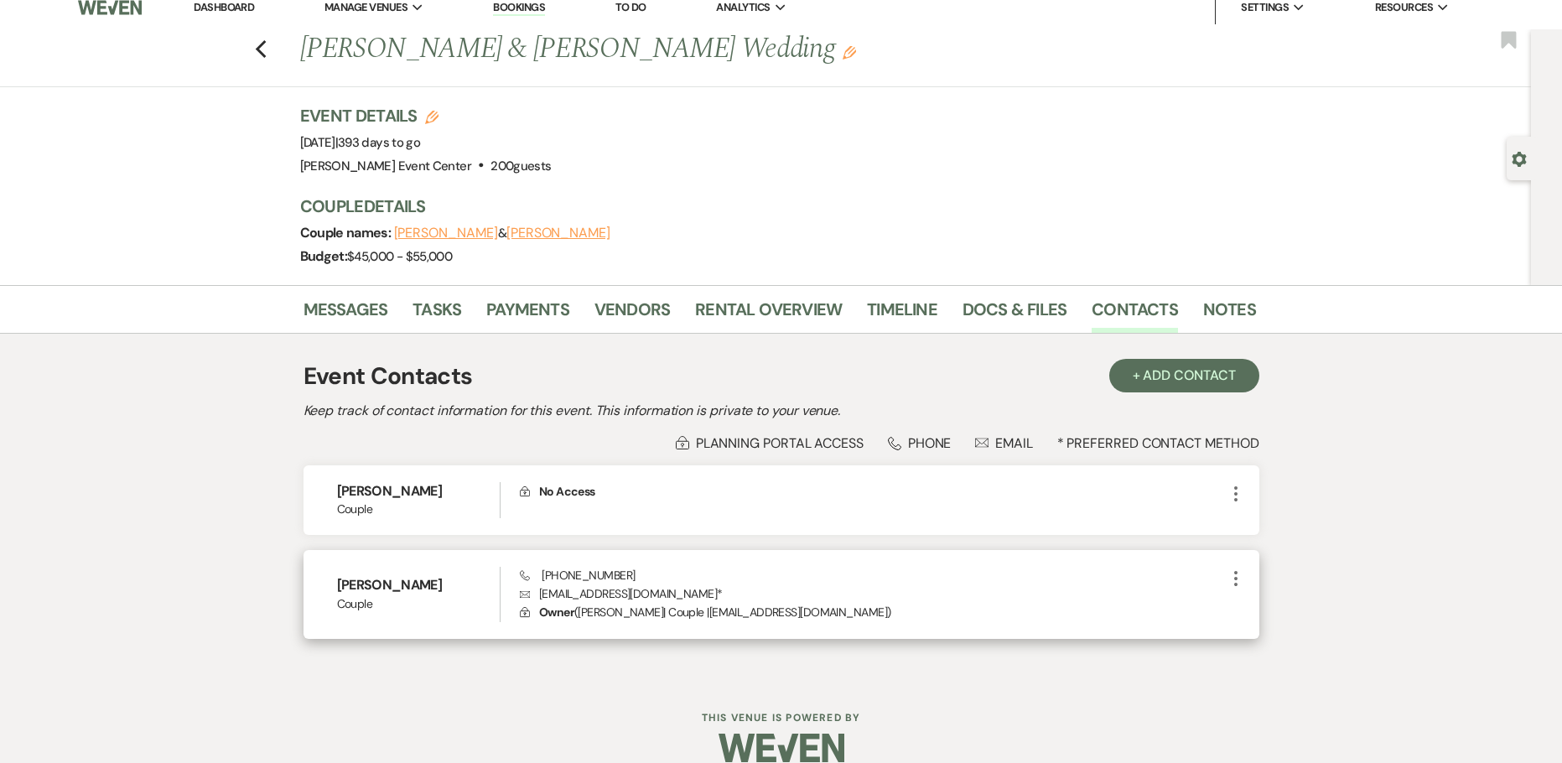
scroll to position [39, 0]
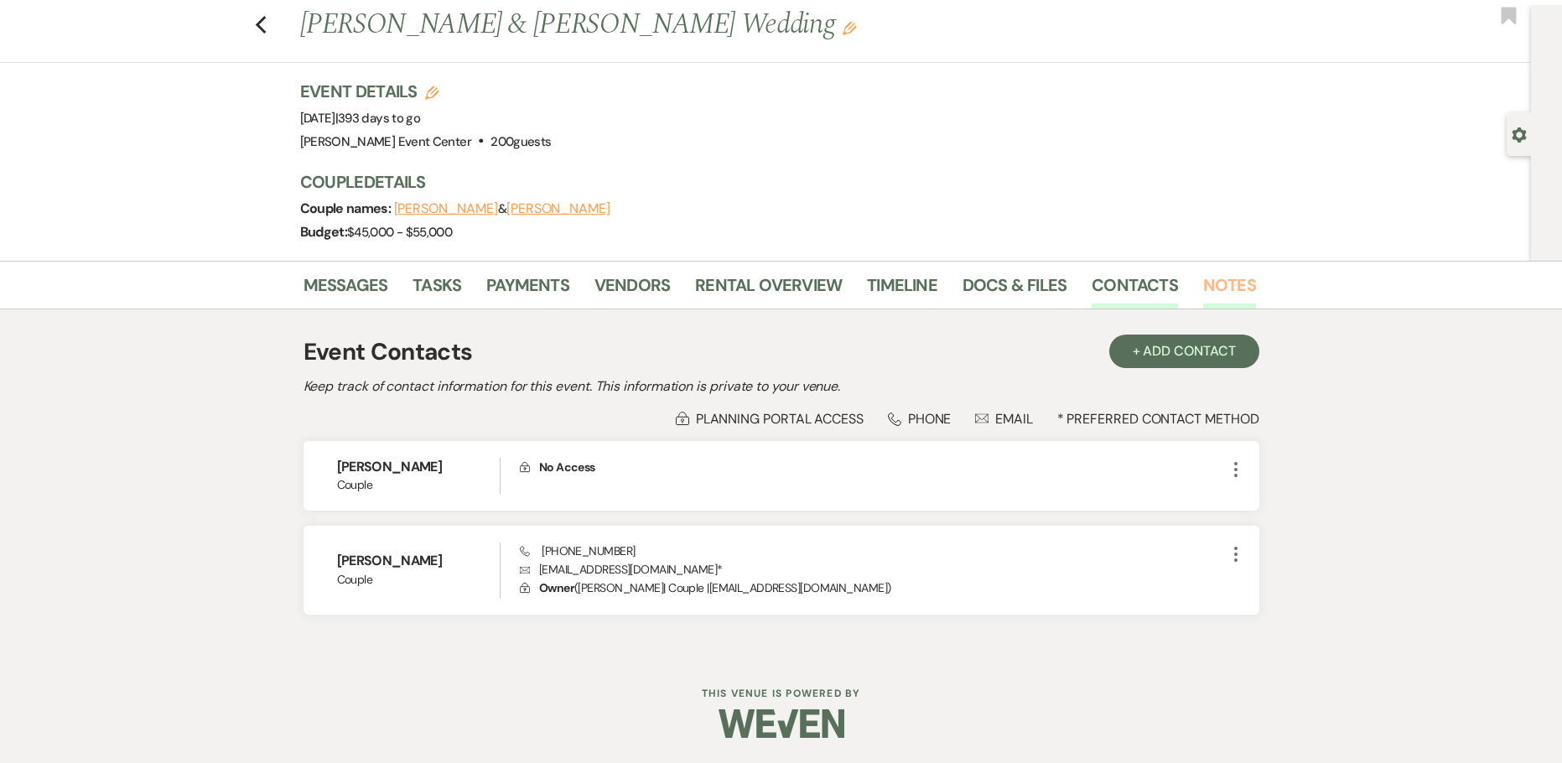
click at [1219, 279] on link "Notes" at bounding box center [1229, 290] width 53 height 37
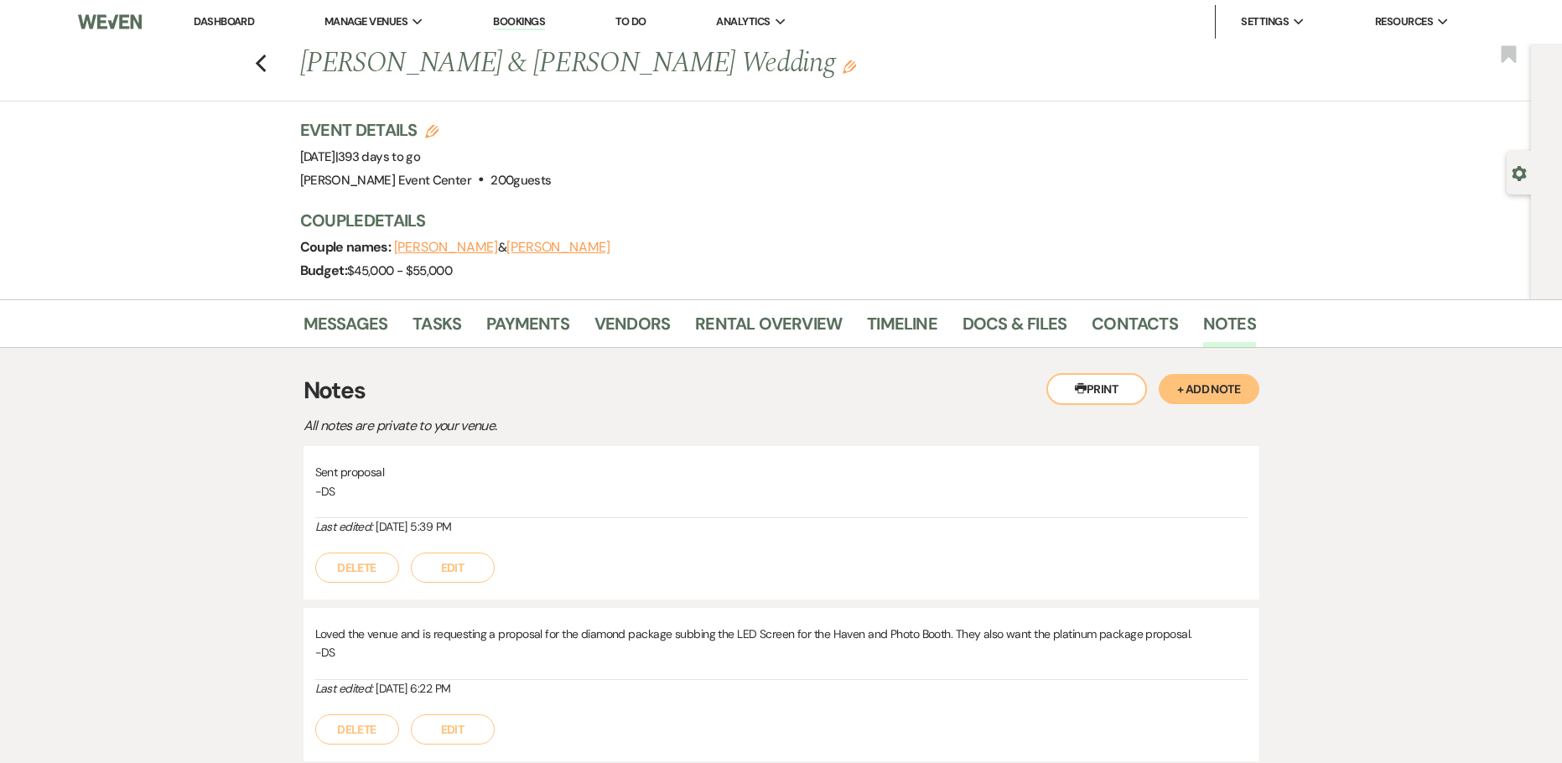
click at [1226, 385] on button "+ Add Note" at bounding box center [1209, 389] width 101 height 30
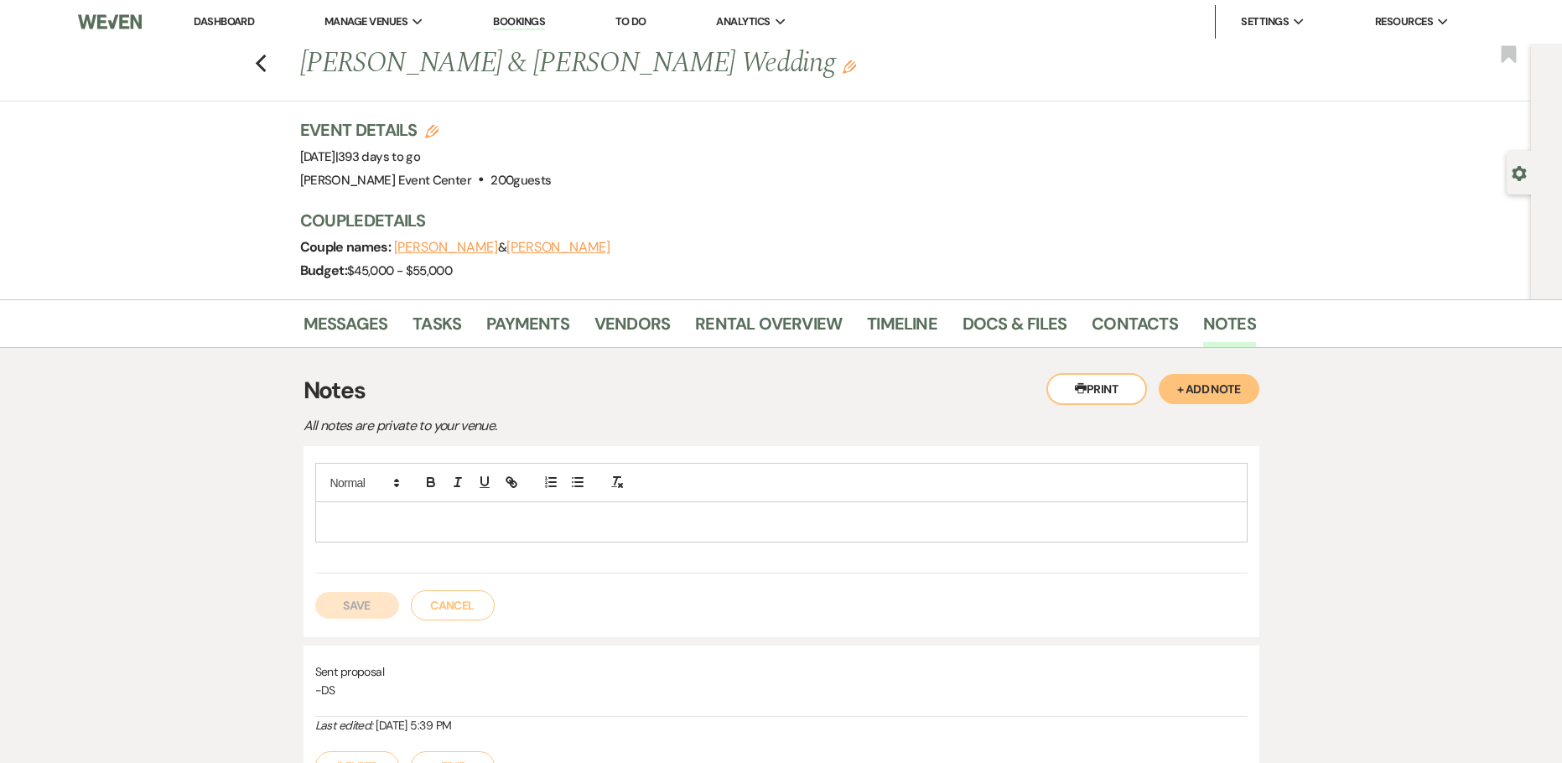
click at [594, 510] on div at bounding box center [781, 521] width 931 height 39
click at [394, 521] on p "[PERSON_NAME] [PHONE_NUMBER]) called" at bounding box center [781, 521] width 905 height 18
click at [627, 526] on p "[PERSON_NAME] ([PHONE_NUMBER]) called" at bounding box center [781, 521] width 905 height 18
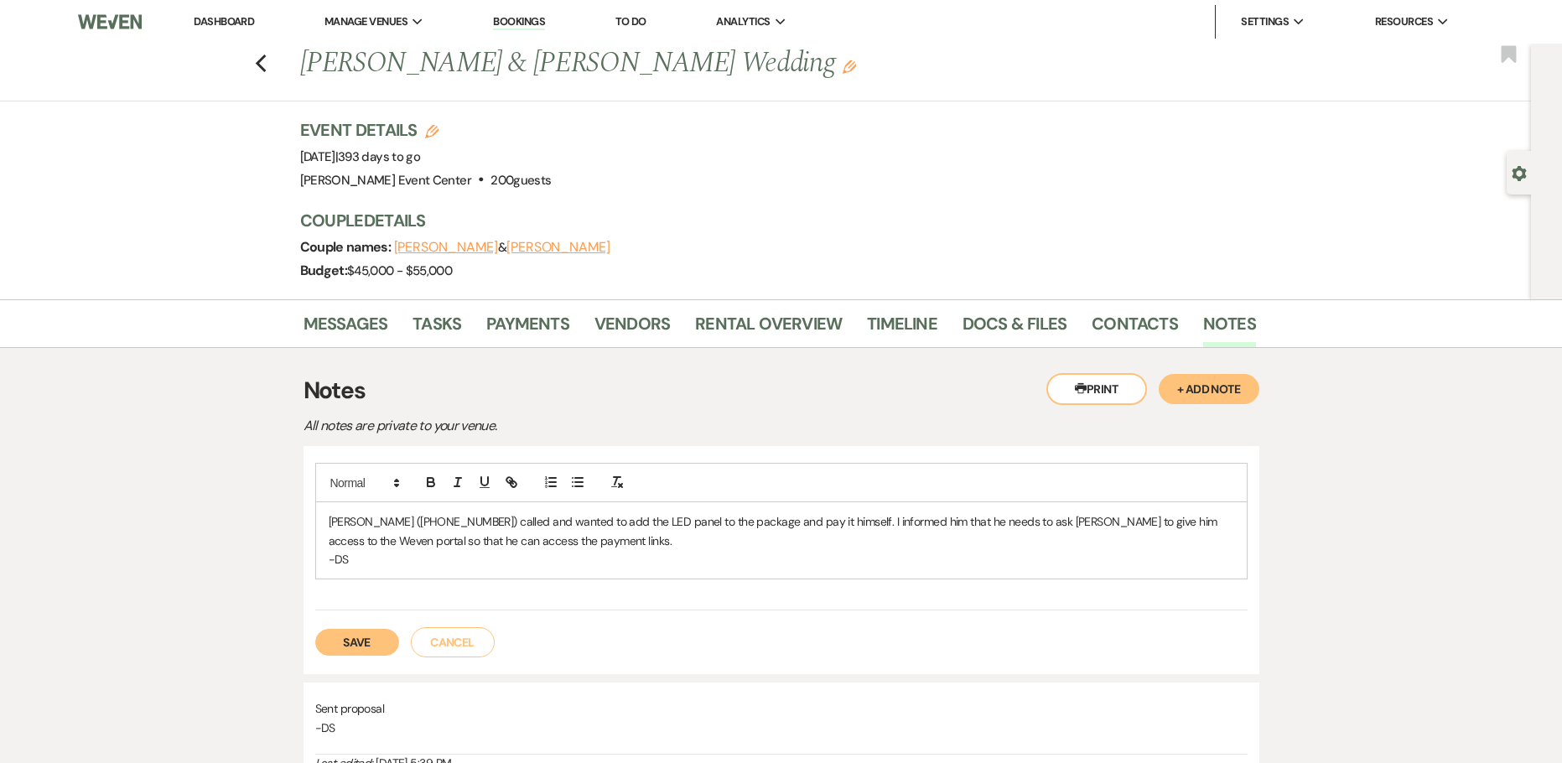
click at [353, 635] on button "Save" at bounding box center [357, 642] width 84 height 27
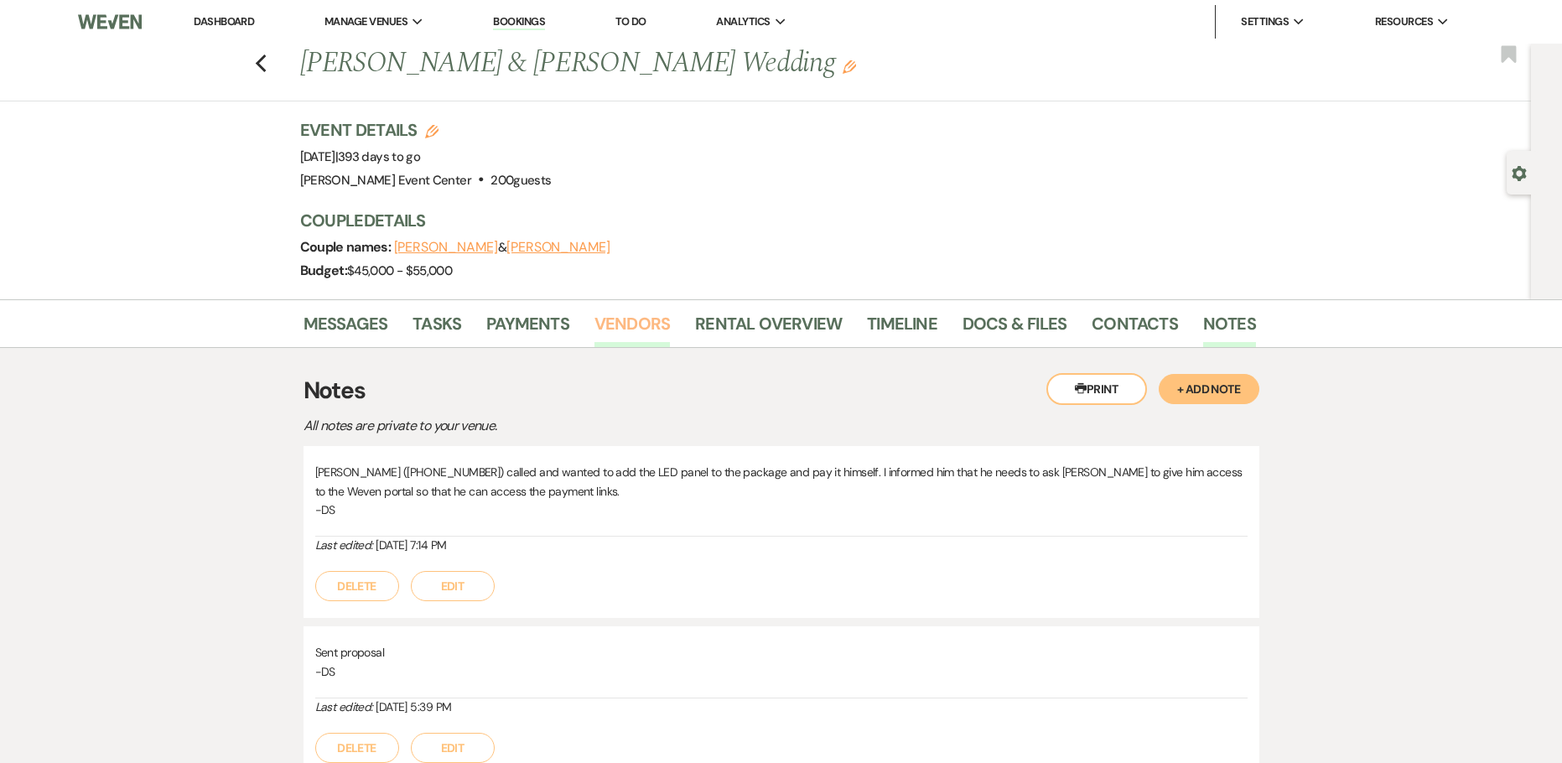
click at [651, 330] on link "Vendors" at bounding box center [631, 328] width 75 height 37
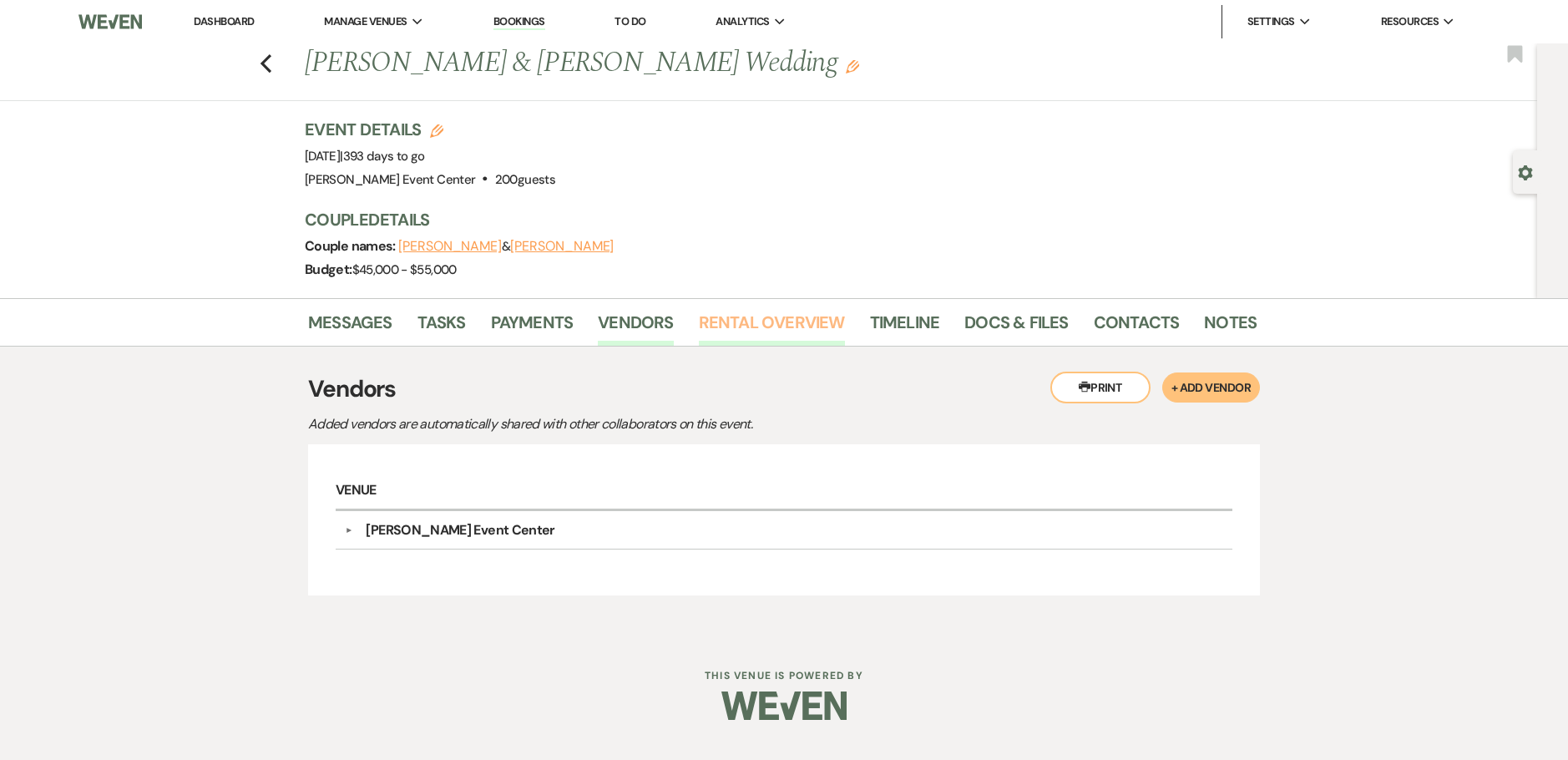
click at [718, 323] on link "Rental Overview" at bounding box center [772, 327] width 146 height 37
